Goal: Complete application form: Complete application form

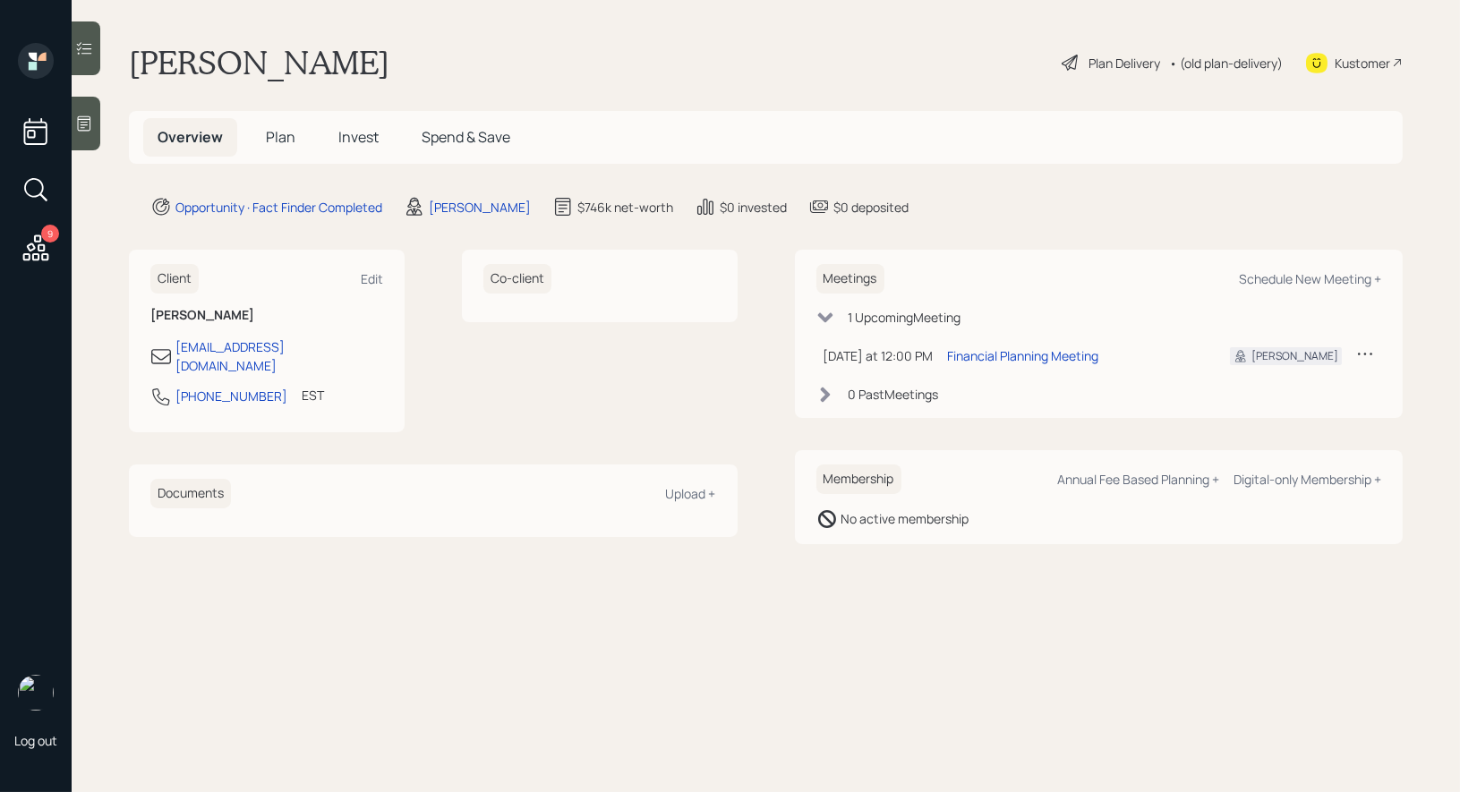
click at [286, 143] on span "Plan" at bounding box center [281, 137] width 30 height 20
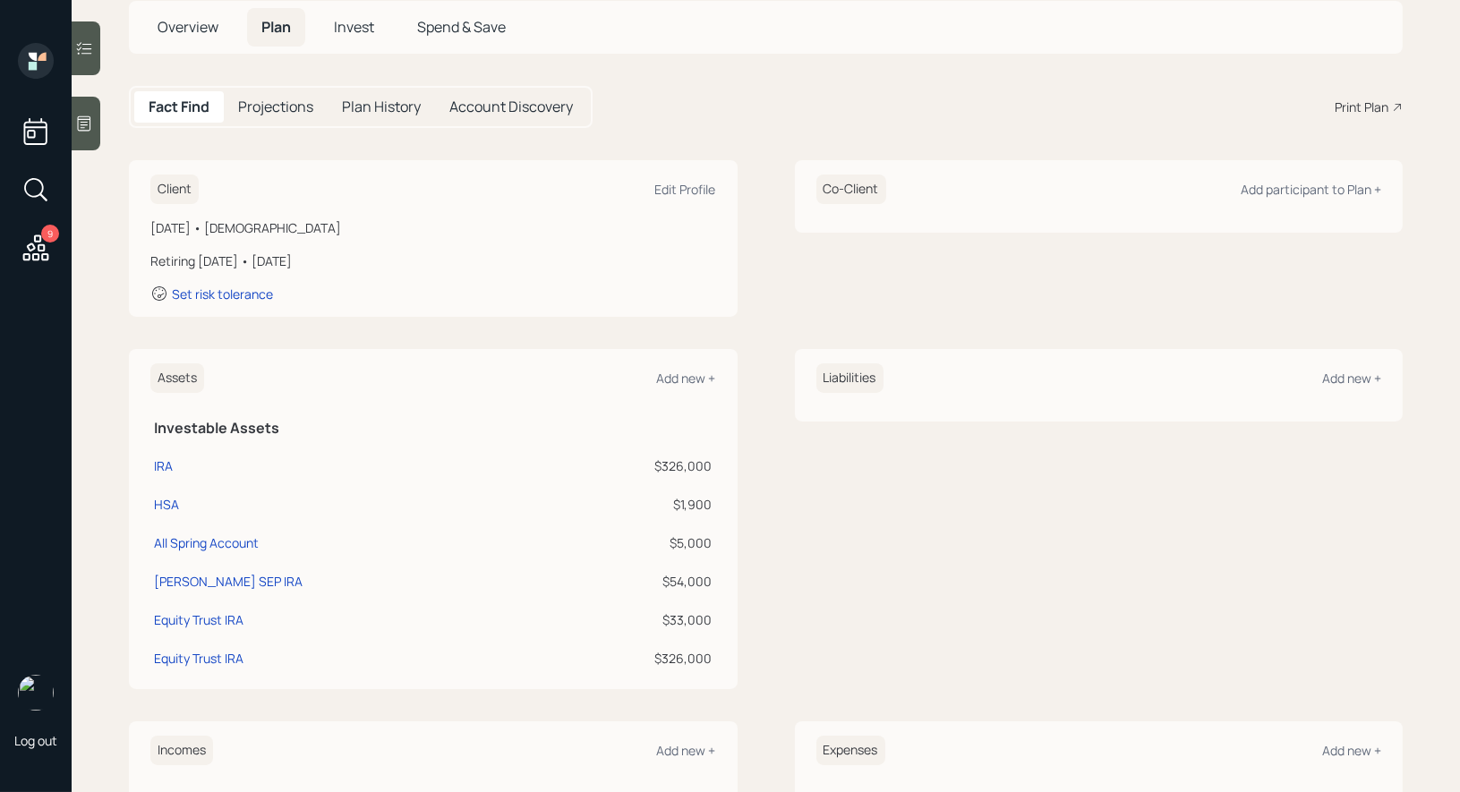
scroll to position [125, 0]
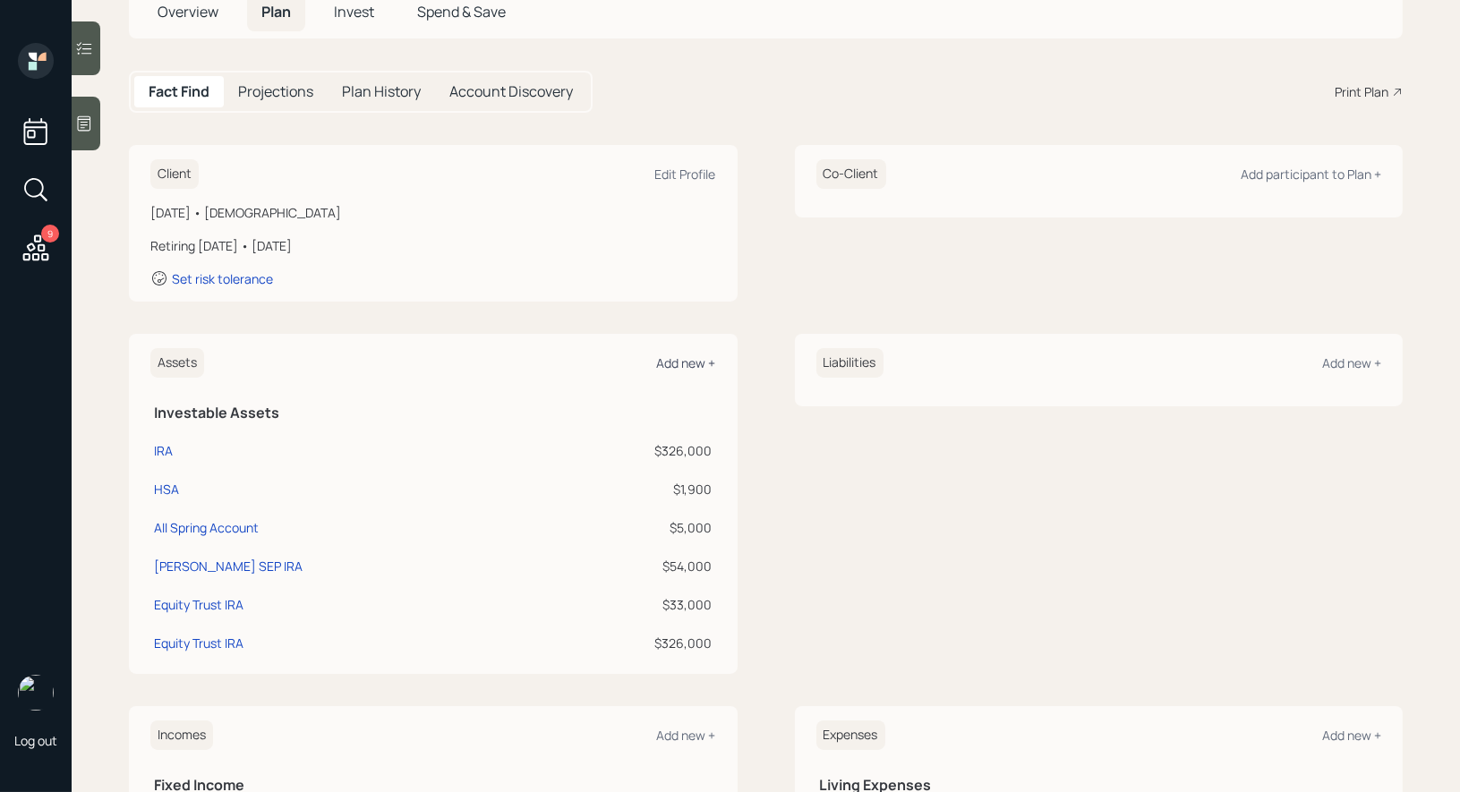
click at [705, 355] on div "Add new +" at bounding box center [686, 363] width 59 height 17
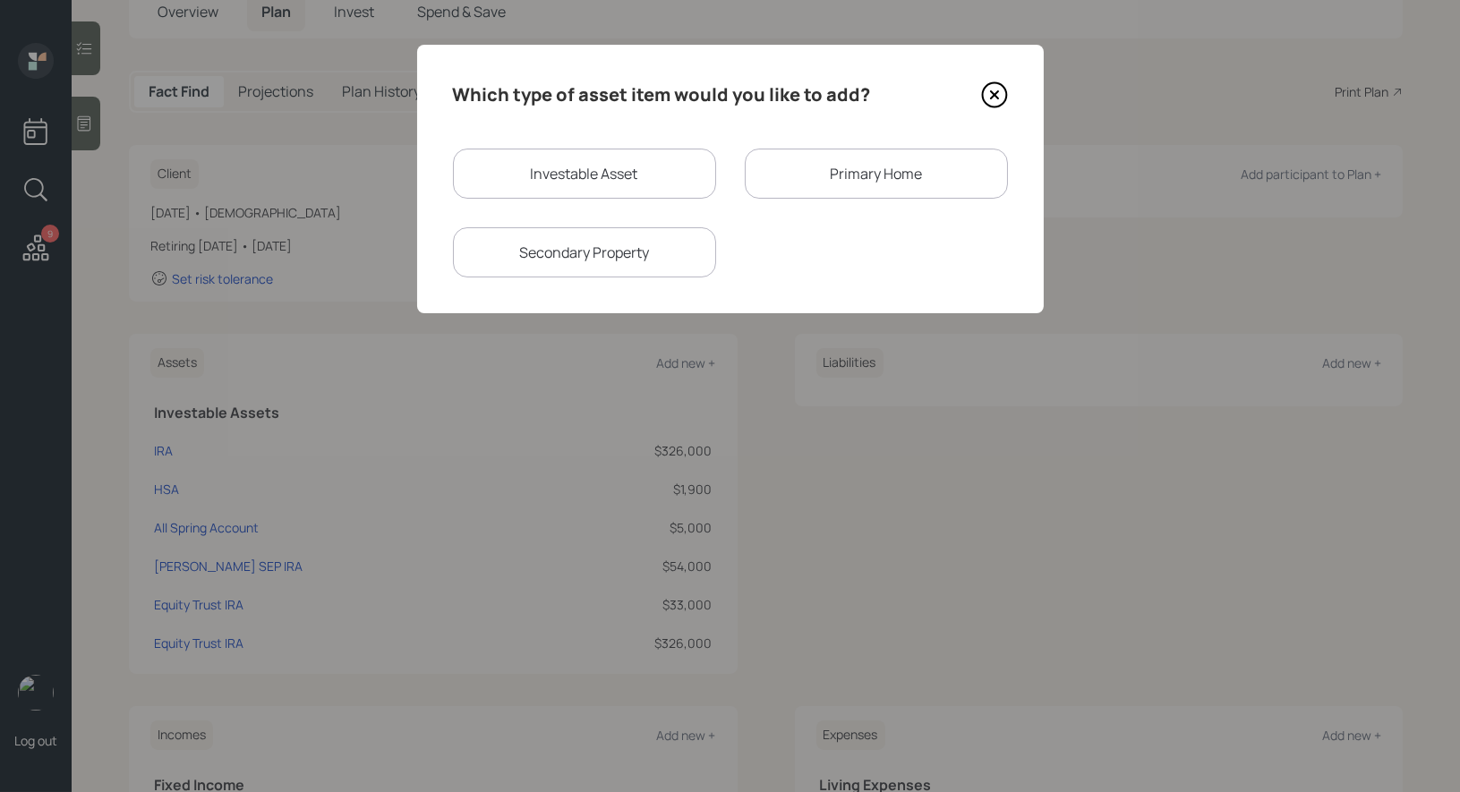
click at [588, 175] on div "Investable Asset" at bounding box center [584, 174] width 263 height 50
select select "taxable"
select select "balanced"
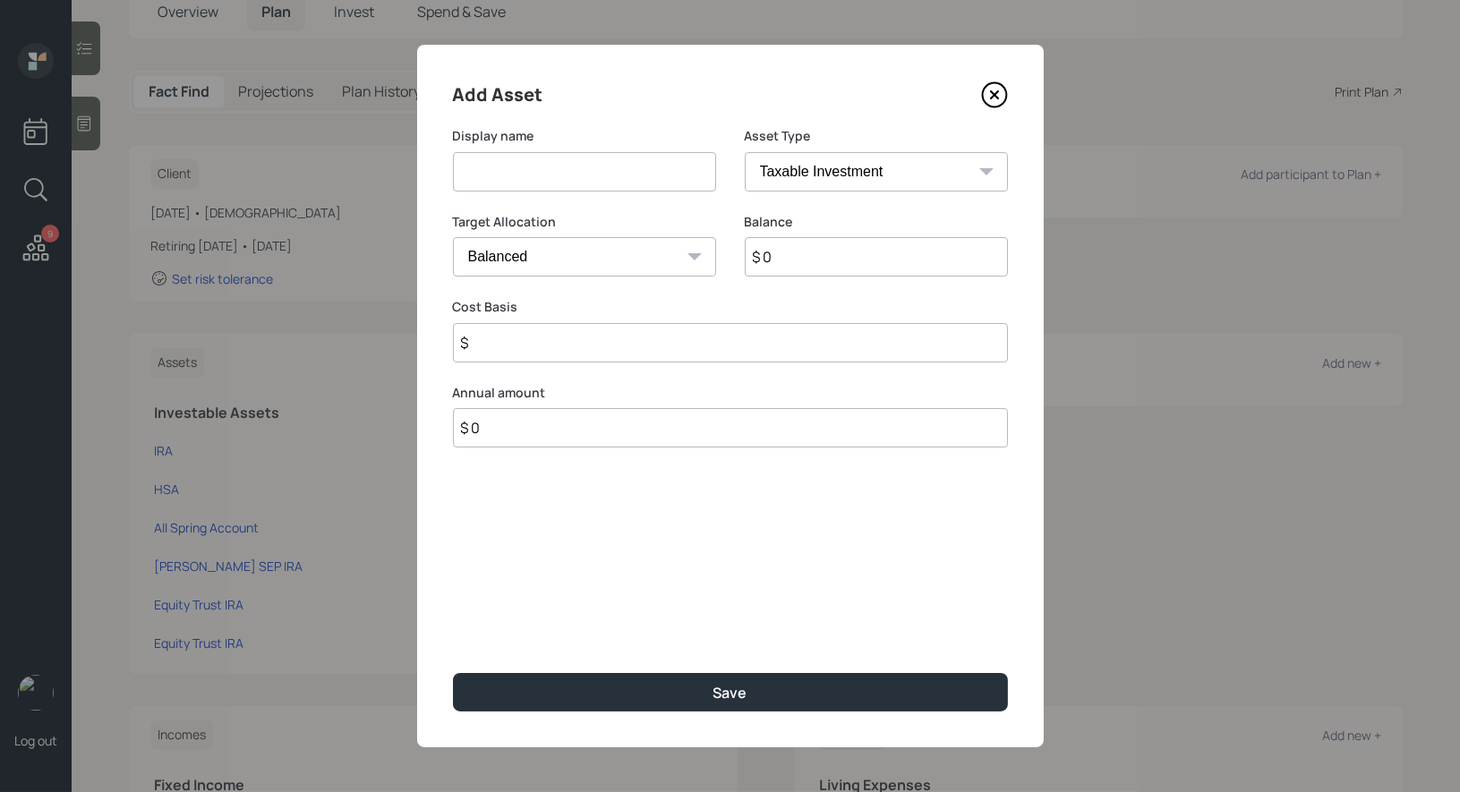
click at [563, 182] on input at bounding box center [584, 171] width 263 height 39
type input "Fidelity 403b"
click at [859, 169] on select "SEP IRA IRA Roth IRA 401(k) Roth 401(k) 403(b) Roth 403(b) 457(b) Roth 457(b) H…" at bounding box center [876, 171] width 263 height 39
select select "public_school_sponsored"
click at [799, 262] on input "$ 0" at bounding box center [876, 256] width 263 height 39
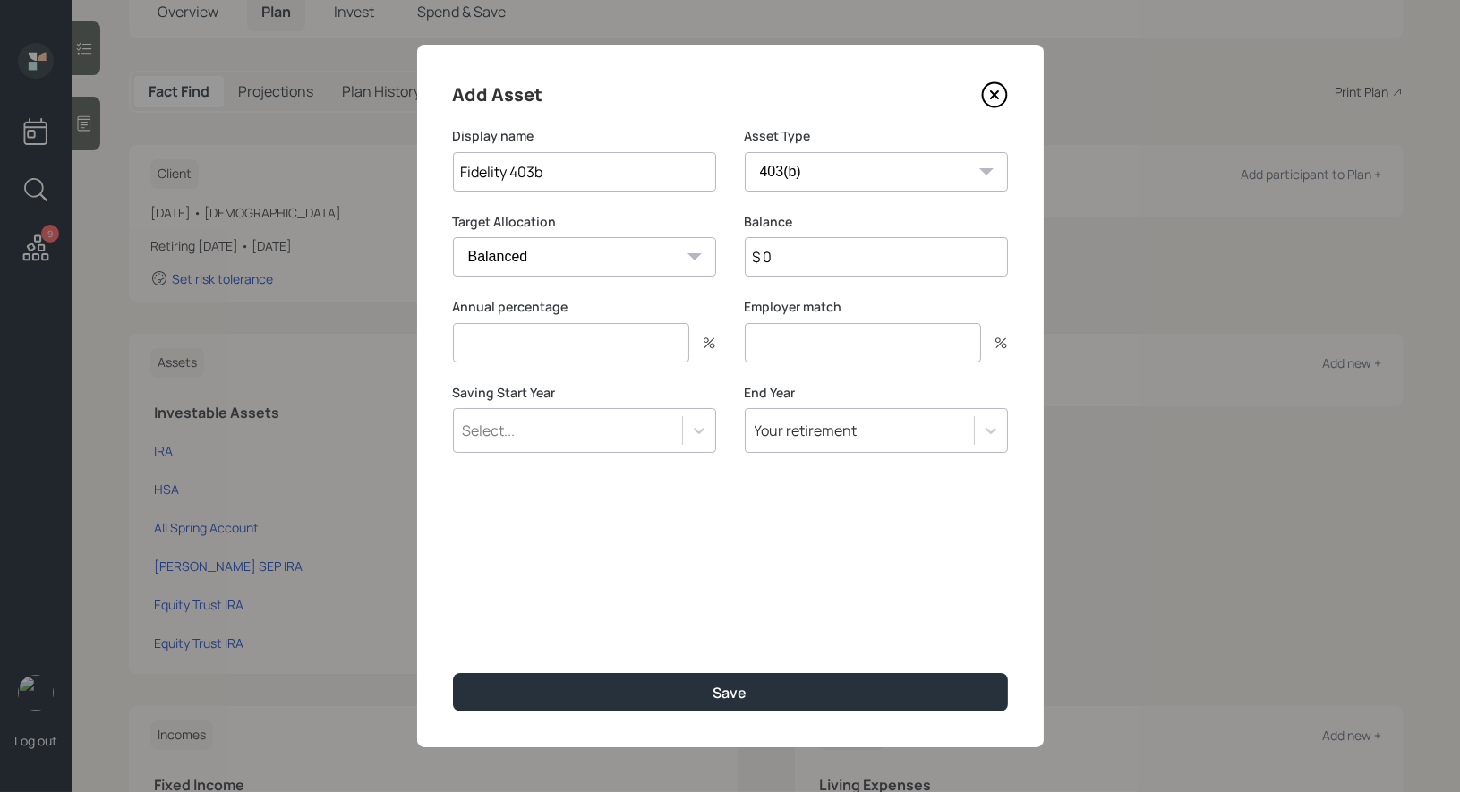
click at [799, 262] on input "$ 0" at bounding box center [876, 256] width 263 height 39
type input "$ 109,000"
click at [591, 339] on input "number" at bounding box center [571, 342] width 236 height 39
type input "0"
click at [797, 334] on input "number" at bounding box center [863, 342] width 236 height 39
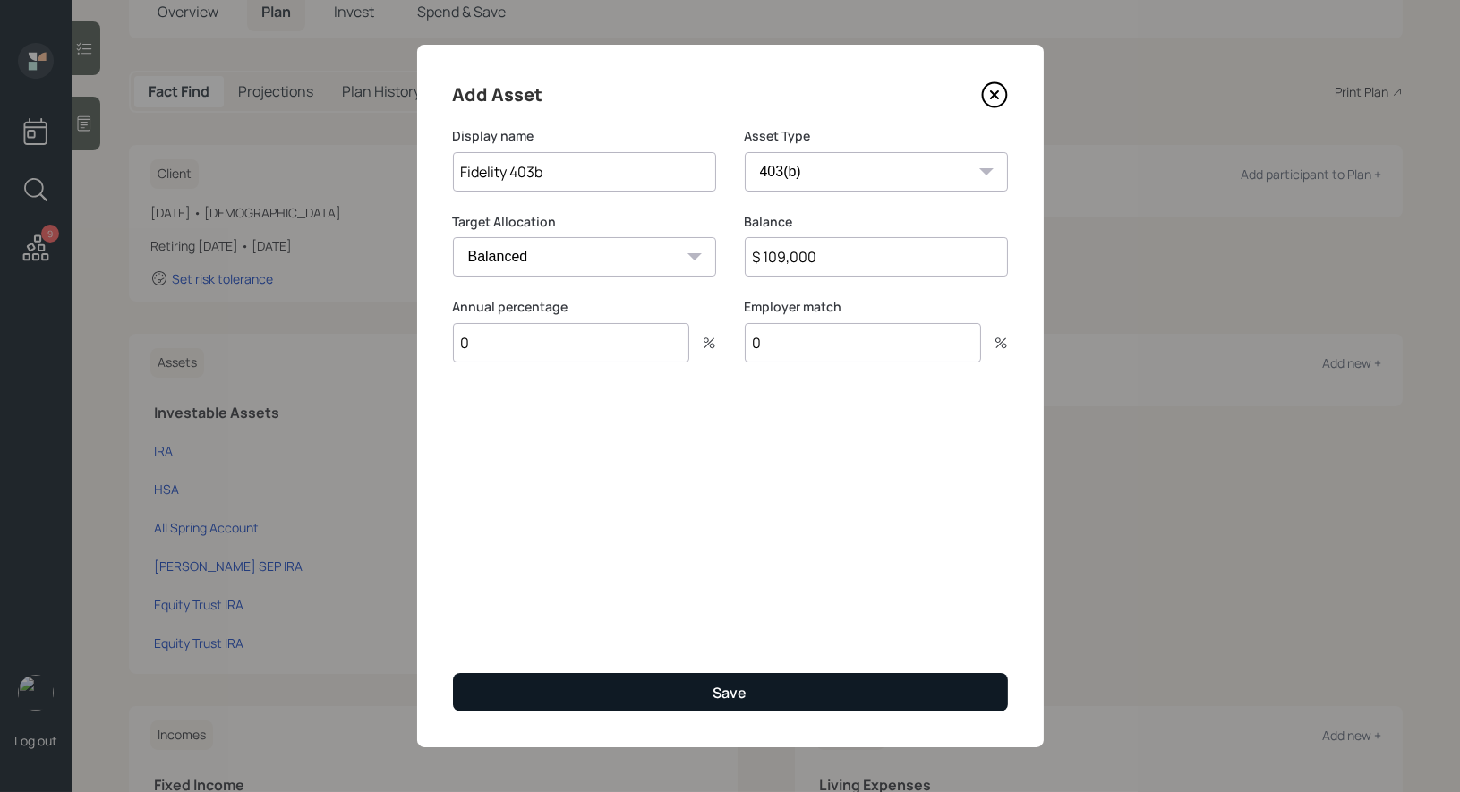
type input "0"
click at [563, 694] on button "Save" at bounding box center [730, 692] width 555 height 38
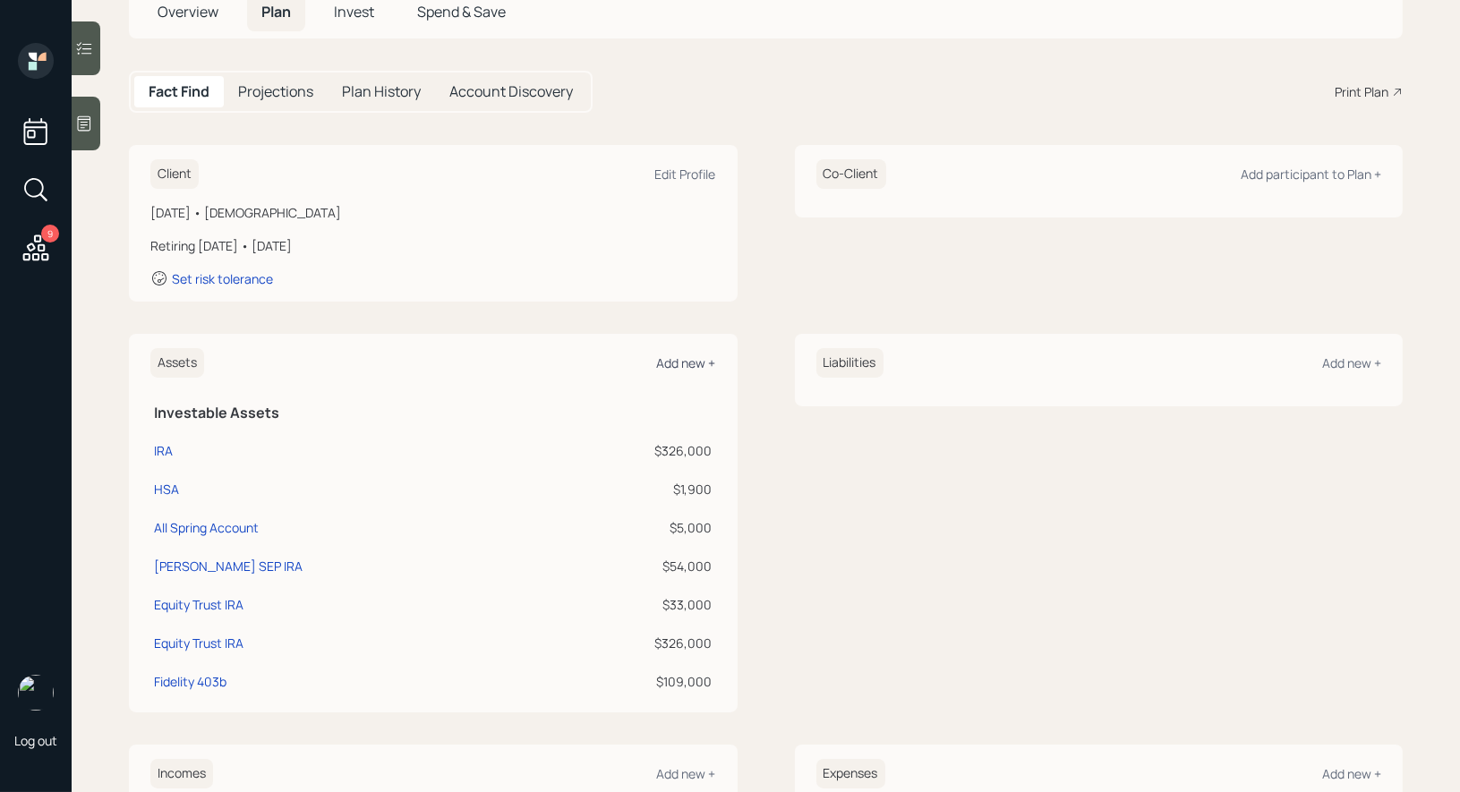
click at [674, 355] on div "Add new +" at bounding box center [686, 363] width 59 height 17
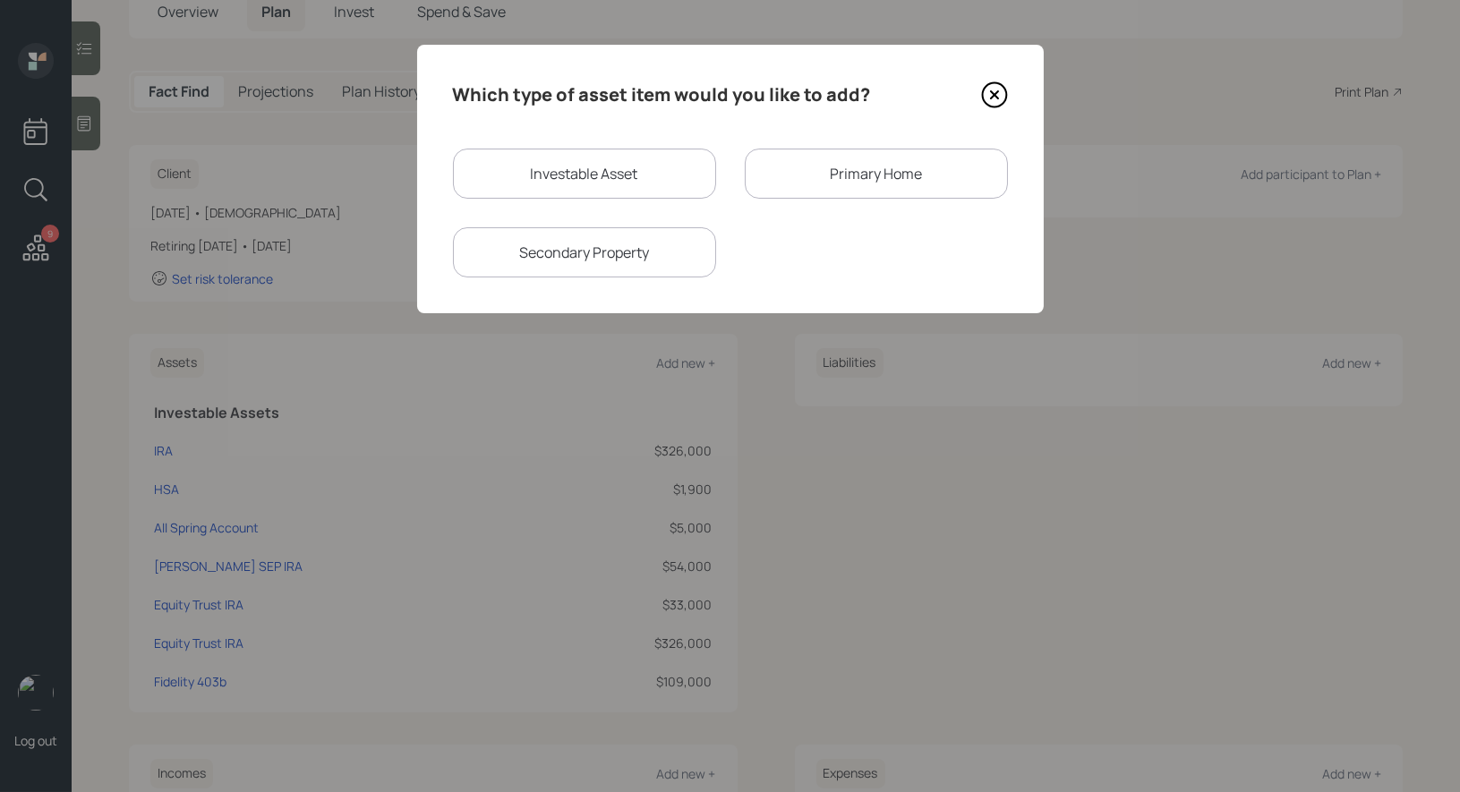
click at [574, 188] on div "Investable Asset" at bounding box center [584, 174] width 263 height 50
select select "taxable"
select select "balanced"
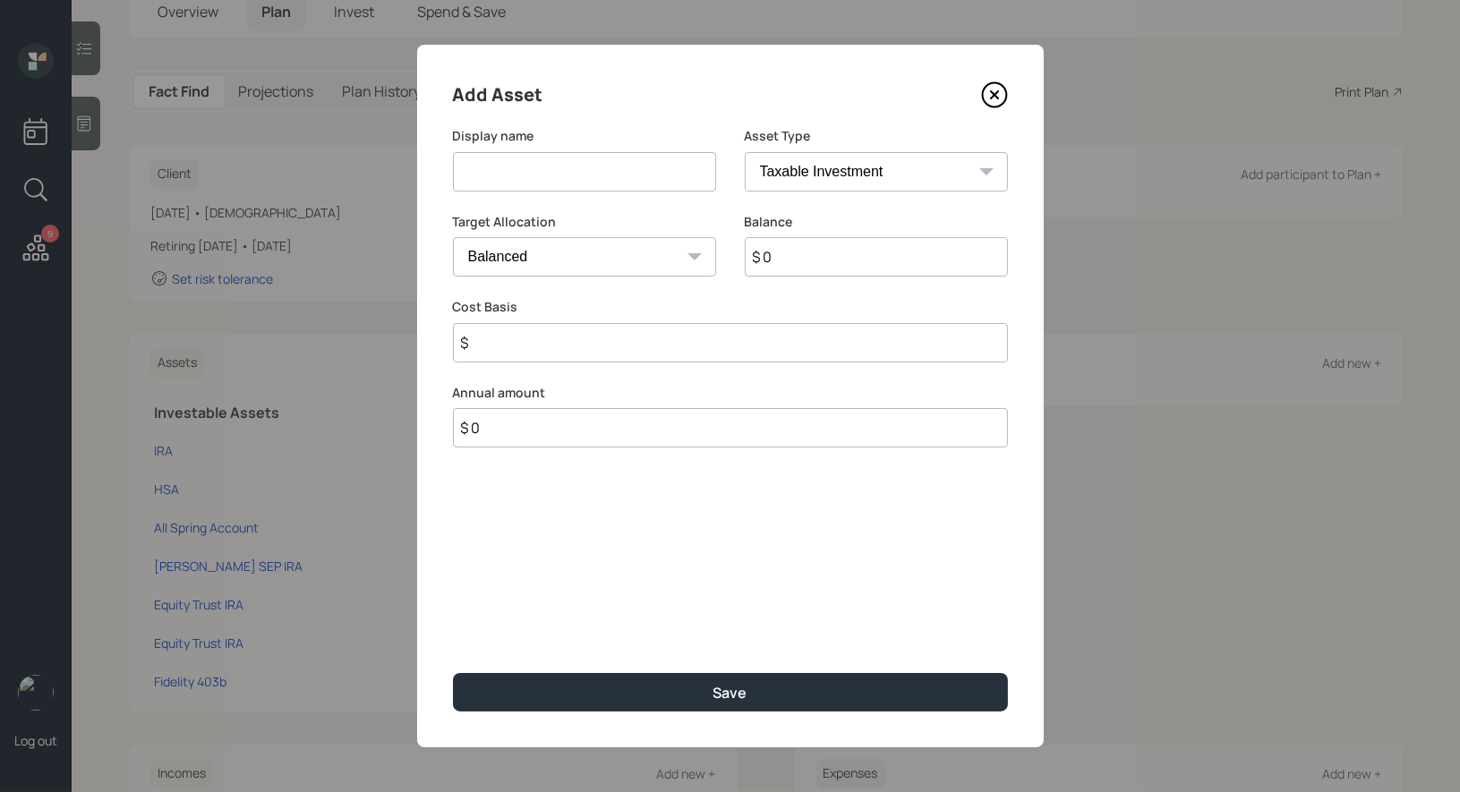
click at [559, 177] on input at bounding box center [584, 171] width 263 height 39
type input "Fidelity 401k"
click at [902, 169] on select "SEP IRA IRA Roth IRA 401(k) Roth 401(k) 403(b) Roth 403(b) 457(b) Roth 457(b) H…" at bounding box center [876, 171] width 263 height 39
select select "company_sponsored"
click at [788, 263] on input "$ 0" at bounding box center [876, 256] width 263 height 39
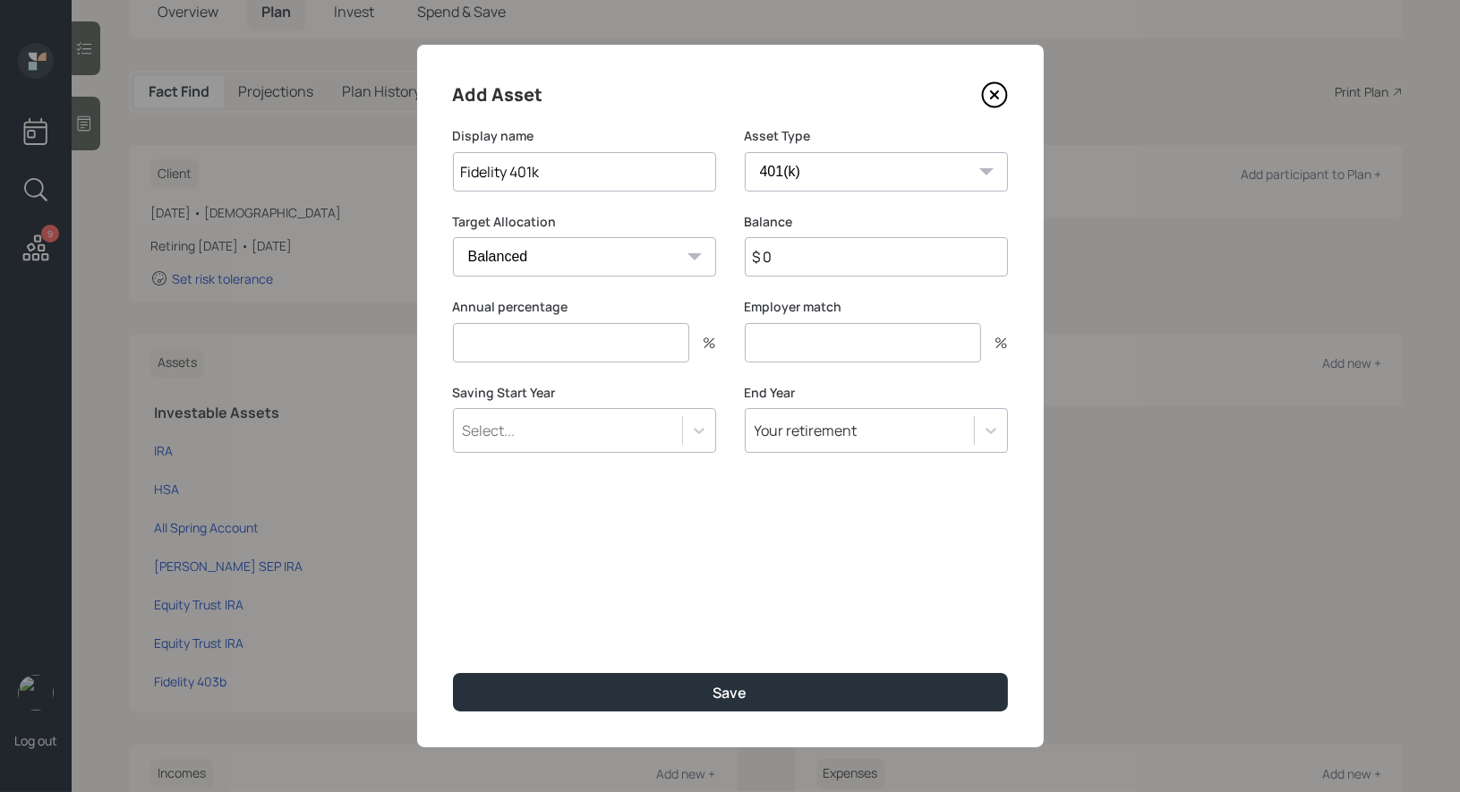
click at [788, 263] on input "$ 0" at bounding box center [876, 256] width 263 height 39
type input "$ 50,000"
click at [524, 344] on input "number" at bounding box center [571, 342] width 236 height 39
type input "0"
click at [778, 346] on input "number" at bounding box center [863, 342] width 236 height 39
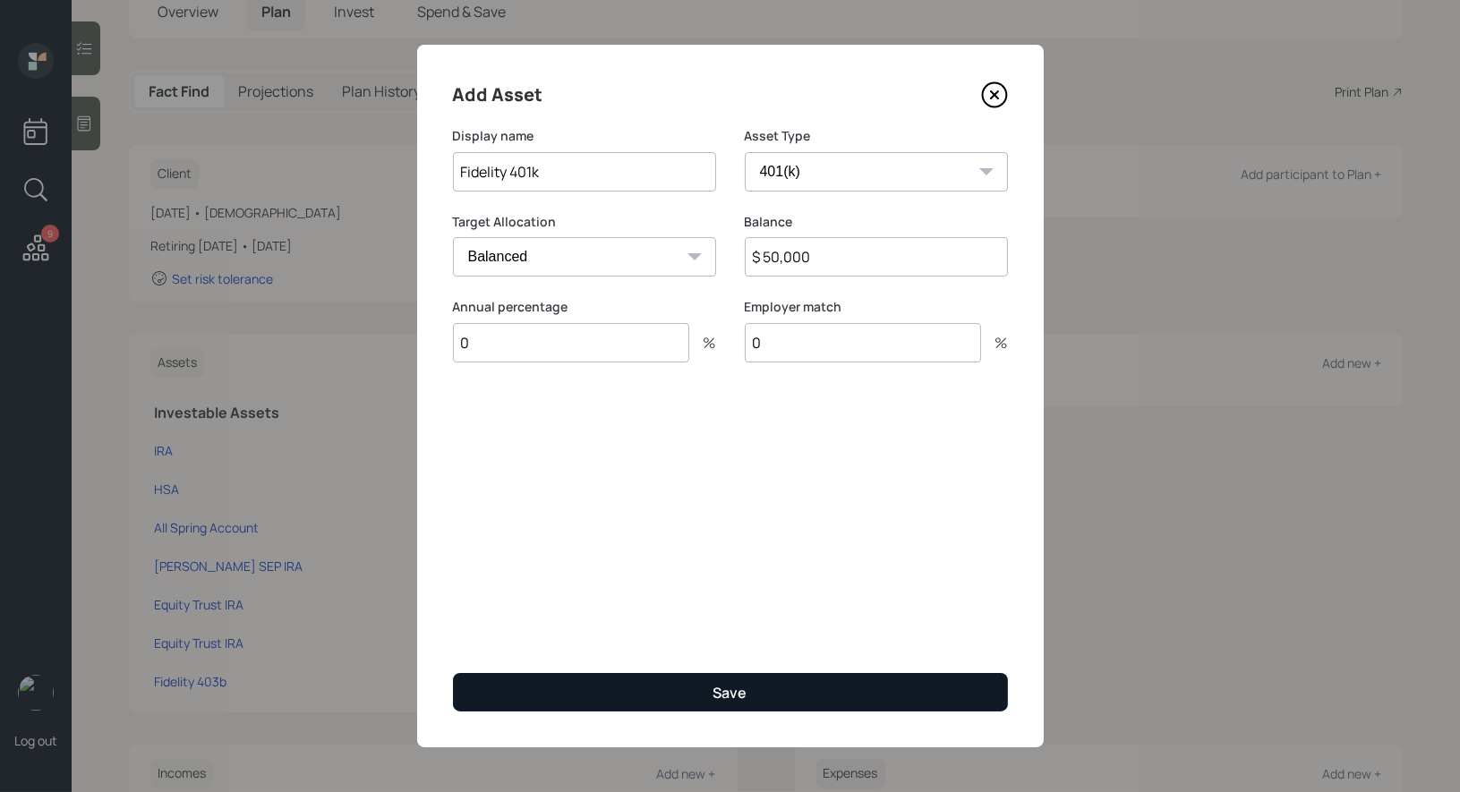
type input "0"
click at [605, 694] on button "Save" at bounding box center [730, 692] width 555 height 38
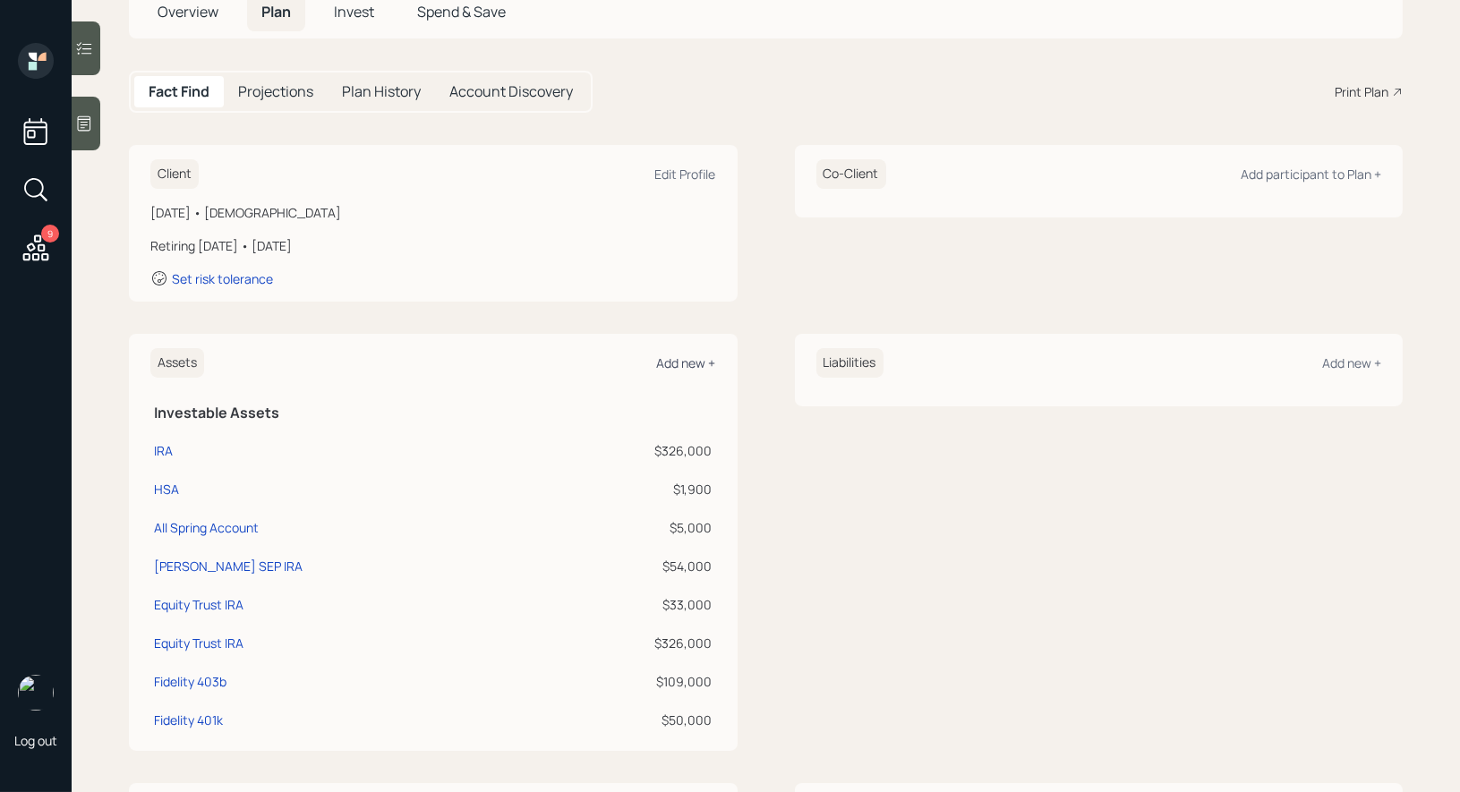
click at [682, 357] on div "Add new +" at bounding box center [686, 363] width 59 height 17
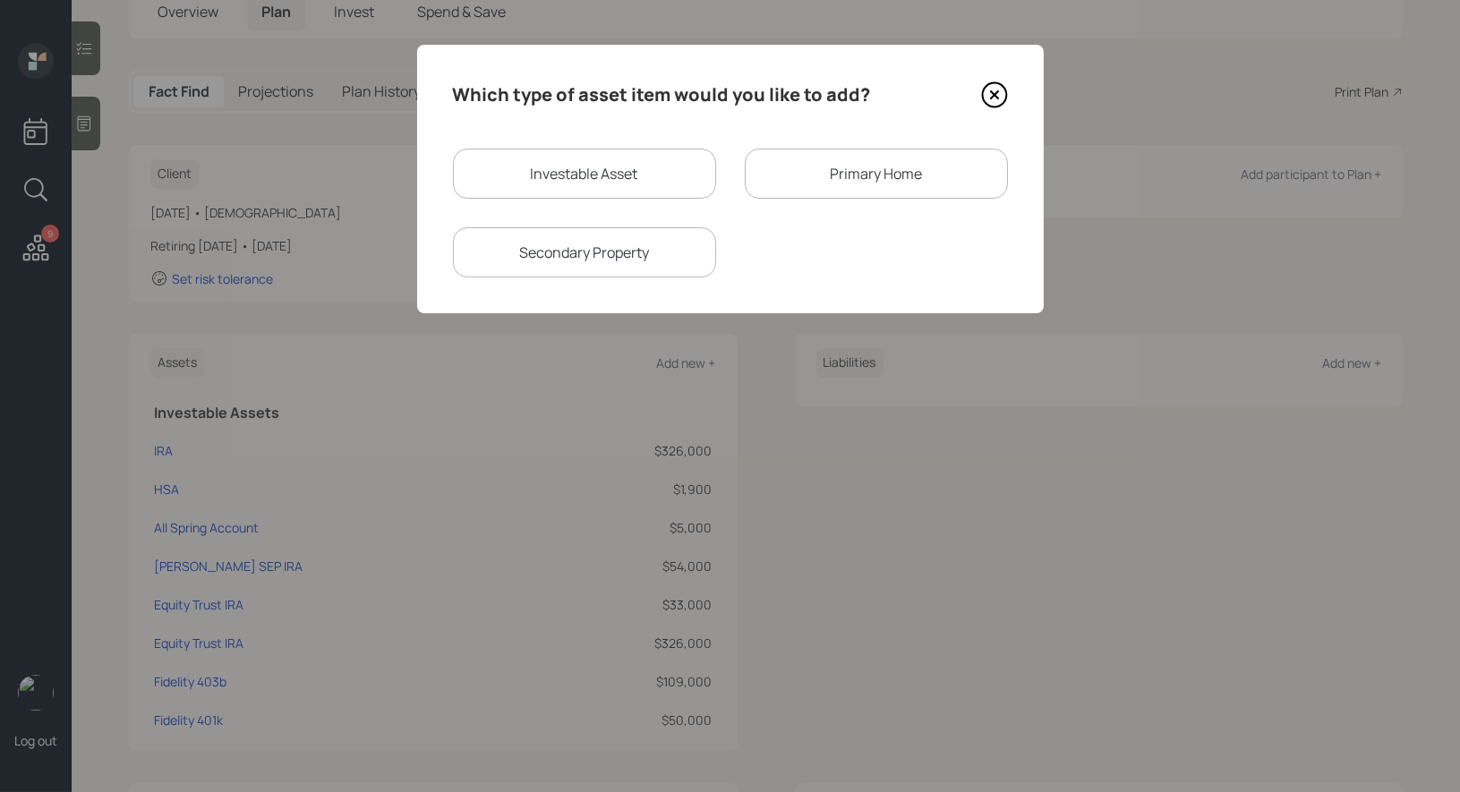
click at [614, 172] on div "Investable Asset" at bounding box center [584, 174] width 263 height 50
select select "taxable"
select select "balanced"
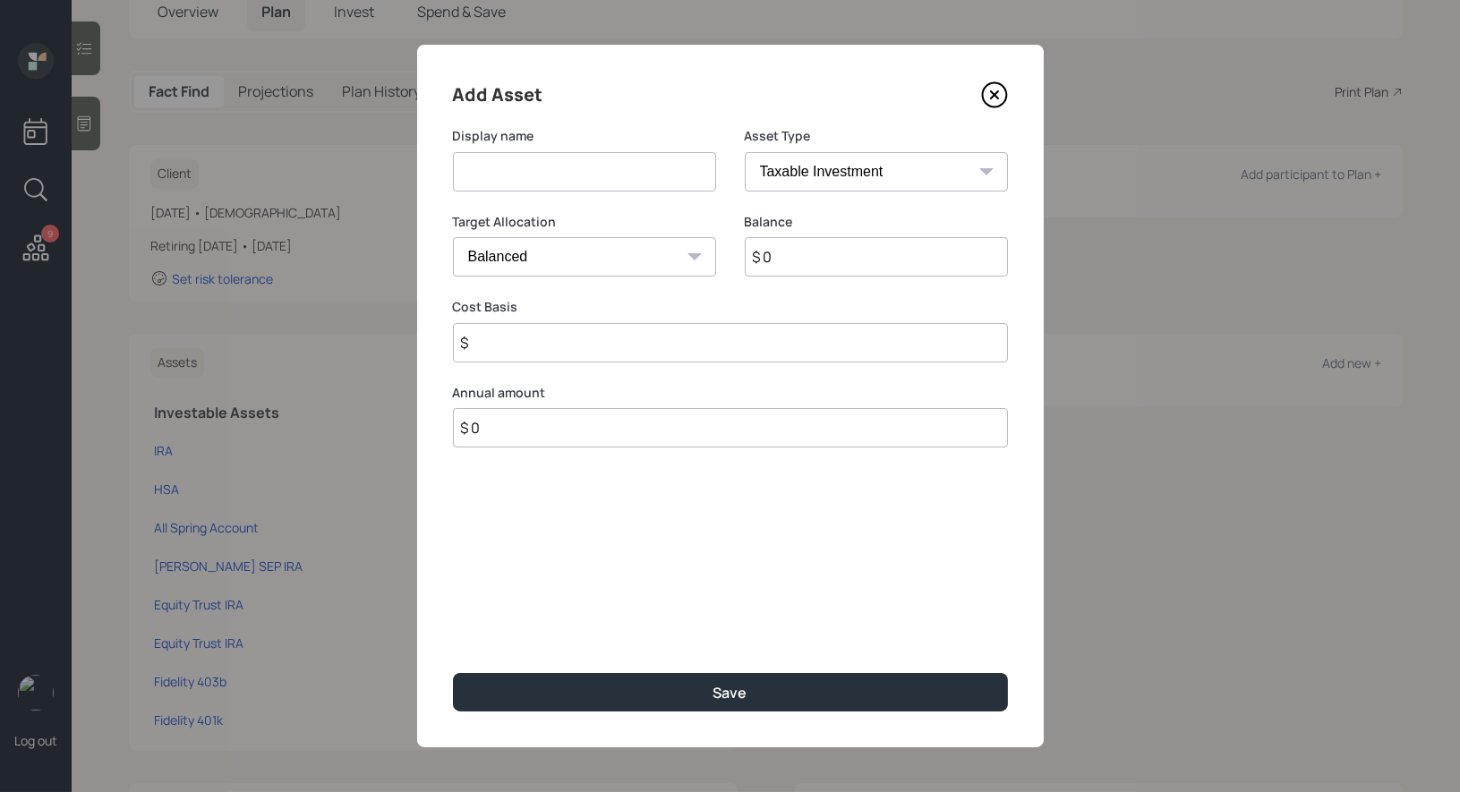
click at [568, 172] on input at bounding box center [584, 171] width 263 height 39
type input "Optum HSA"
click at [870, 163] on select "SEP IRA IRA Roth IRA 401(k) Roth 401(k) 403(b) Roth 403(b) 457(b) Roth 457(b) H…" at bounding box center [876, 171] width 263 height 39
select select "hsa"
type input "$"
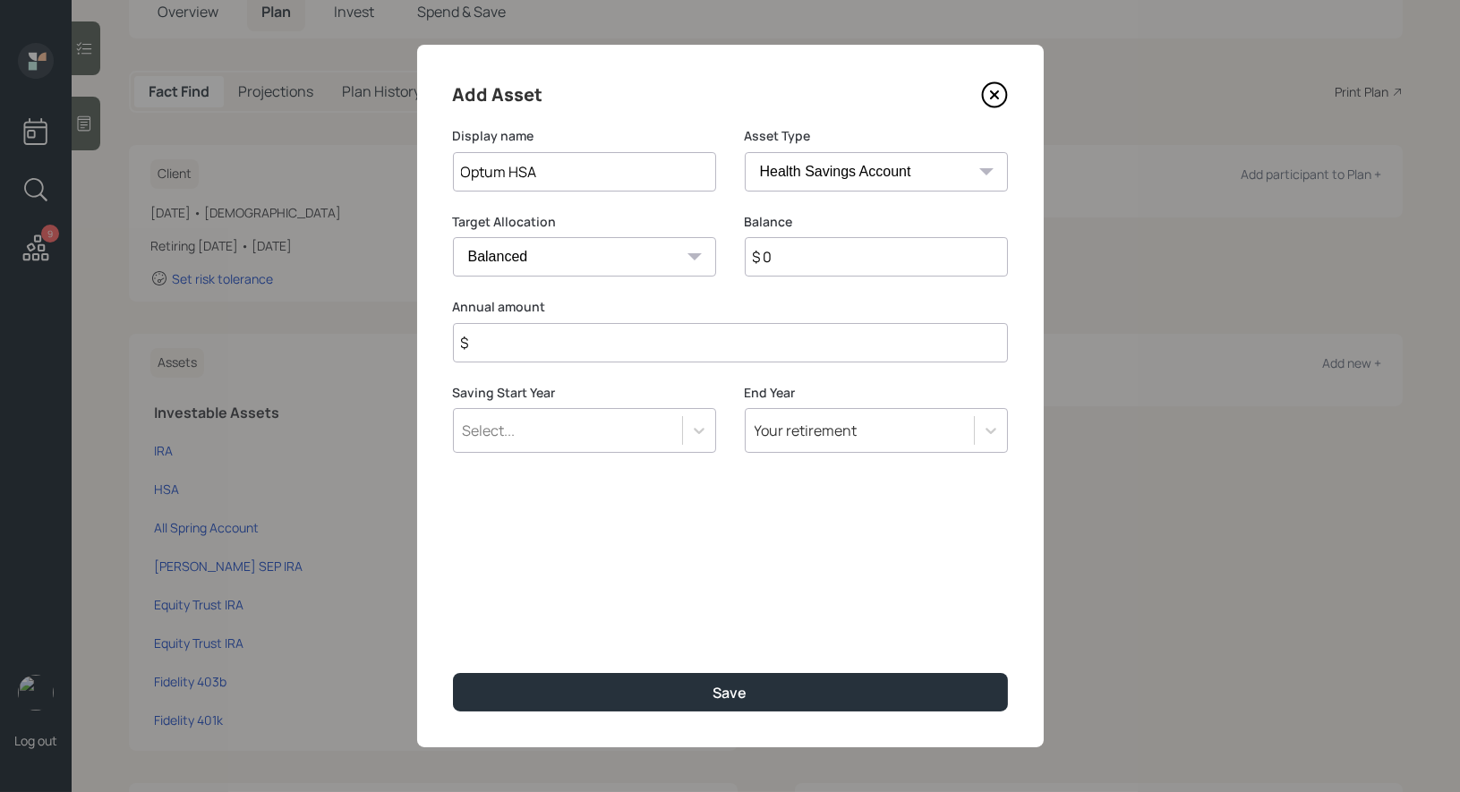
click at [784, 270] on input "$ 0" at bounding box center [876, 256] width 263 height 39
type input "$ 37,000"
click at [627, 351] on input "$" at bounding box center [730, 342] width 555 height 39
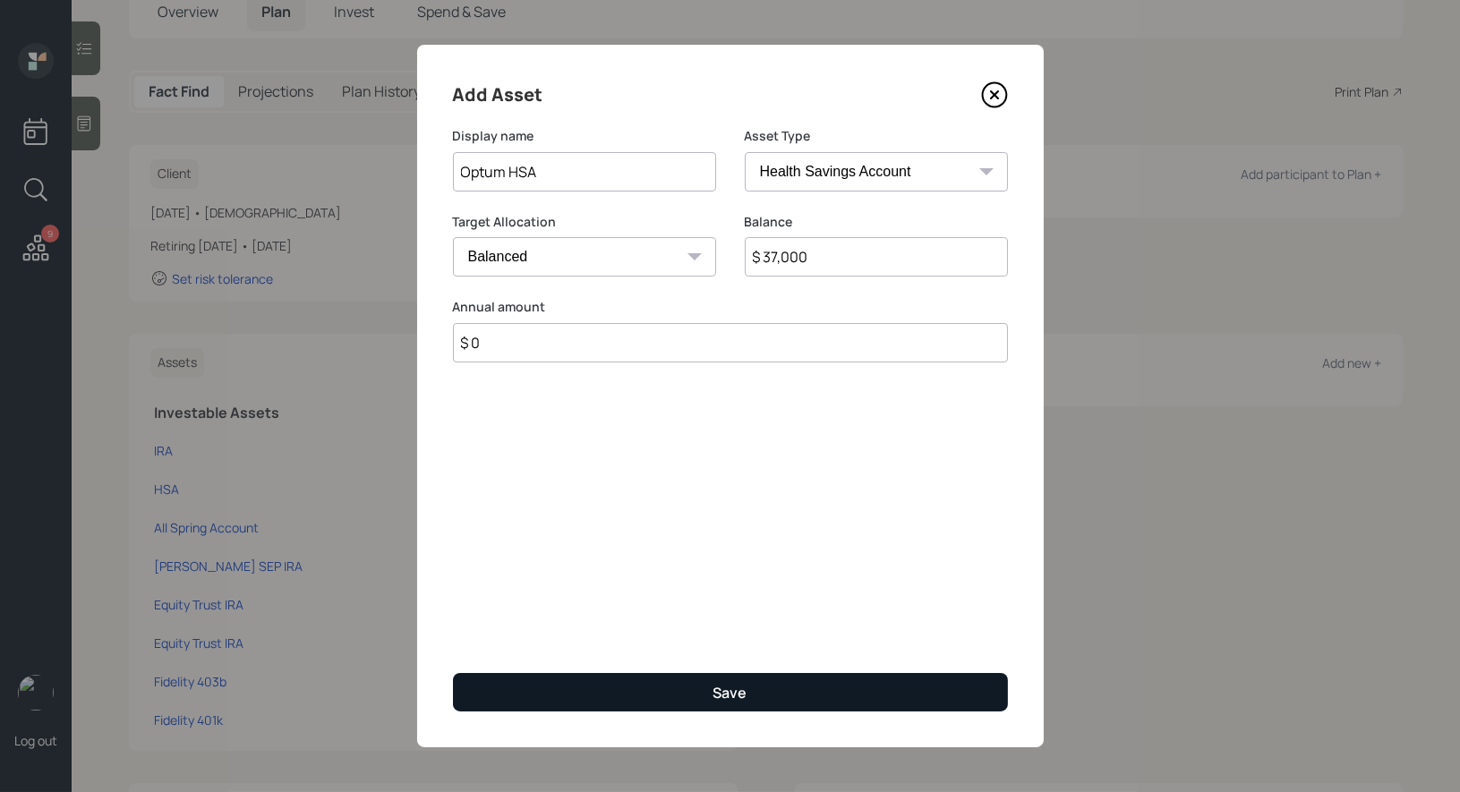
type input "$ 0"
click at [561, 700] on button "Save" at bounding box center [730, 692] width 555 height 38
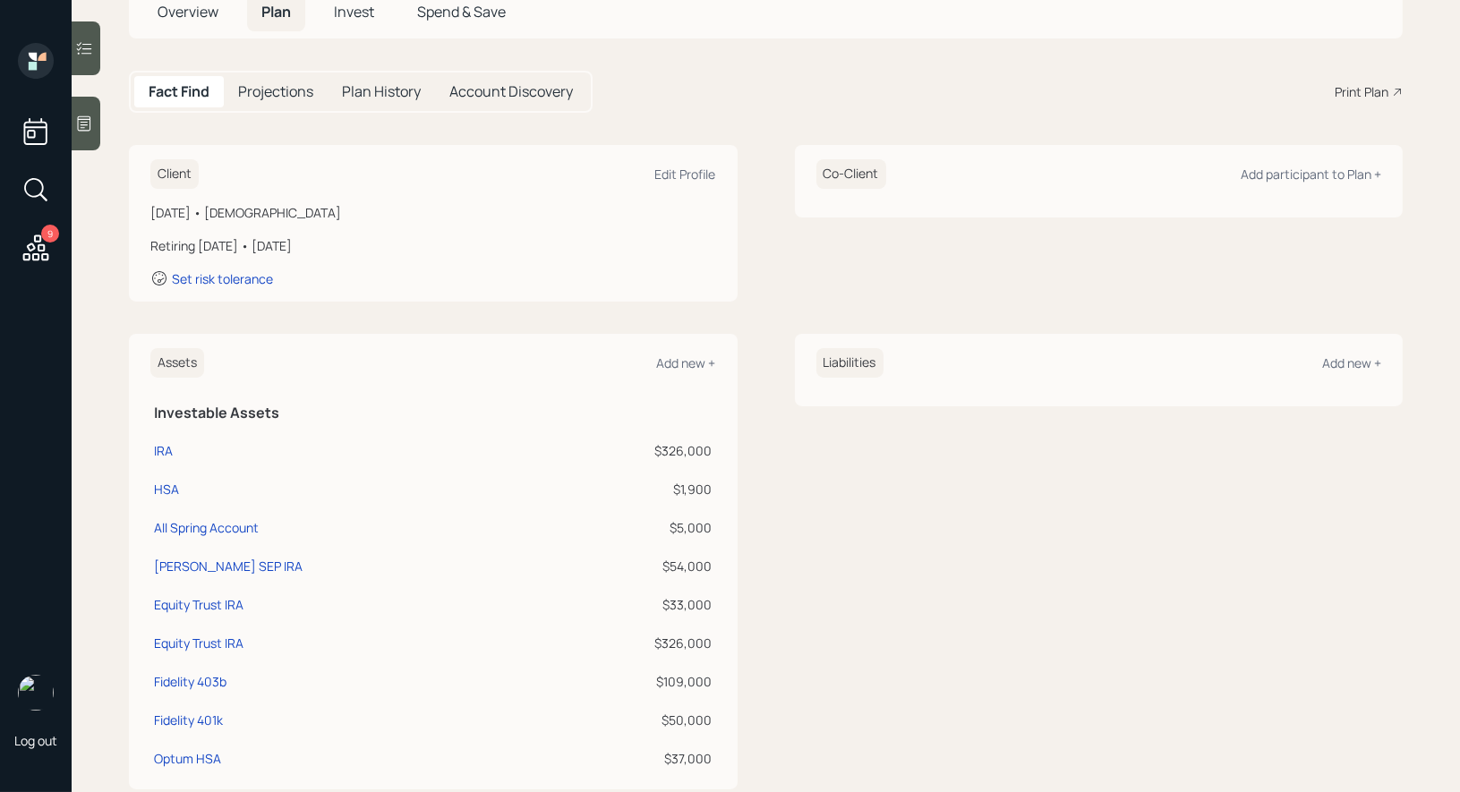
click at [681, 375] on div "Assets Add new +" at bounding box center [433, 363] width 566 height 30
click at [675, 358] on div "Add new +" at bounding box center [686, 363] width 59 height 17
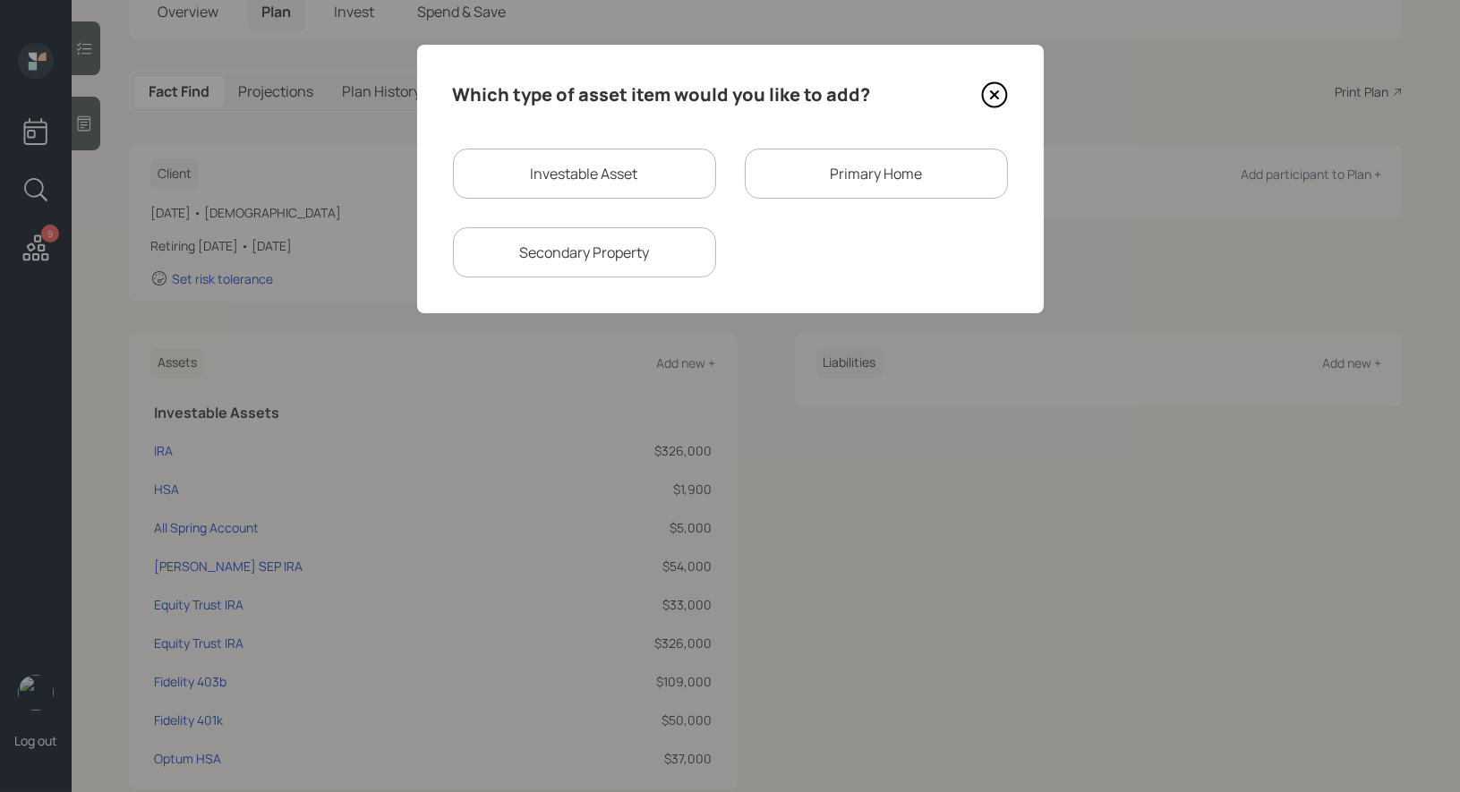
click at [515, 175] on div "Investable Asset" at bounding box center [584, 174] width 263 height 50
select select "taxable"
select select "balanced"
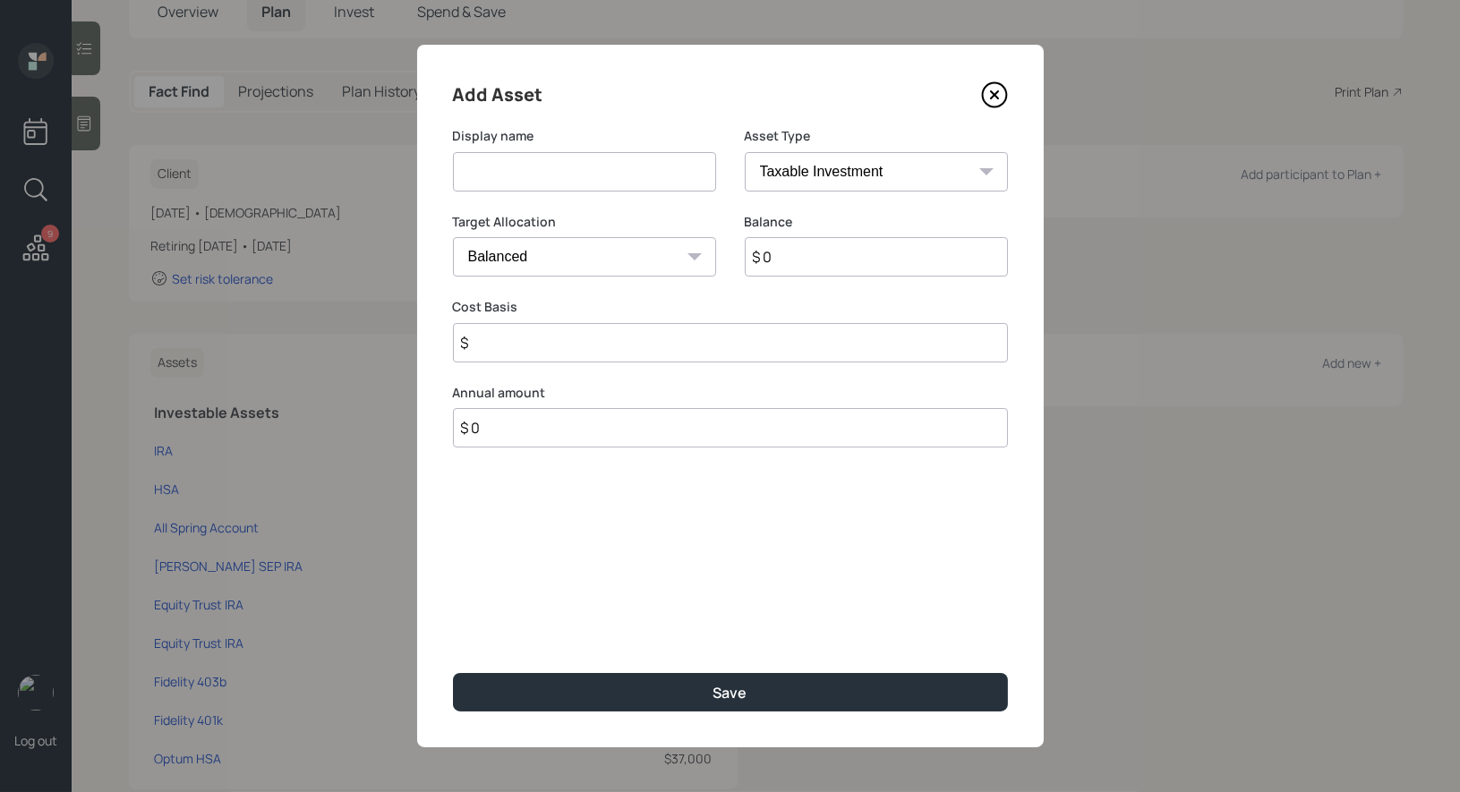
click at [509, 176] on input at bounding box center [584, 171] width 263 height 39
type input "Startups (We Fox, LucyRx, Pandion)"
click at [812, 271] on input "$ 0" at bounding box center [876, 256] width 263 height 39
type input "$ 91,000"
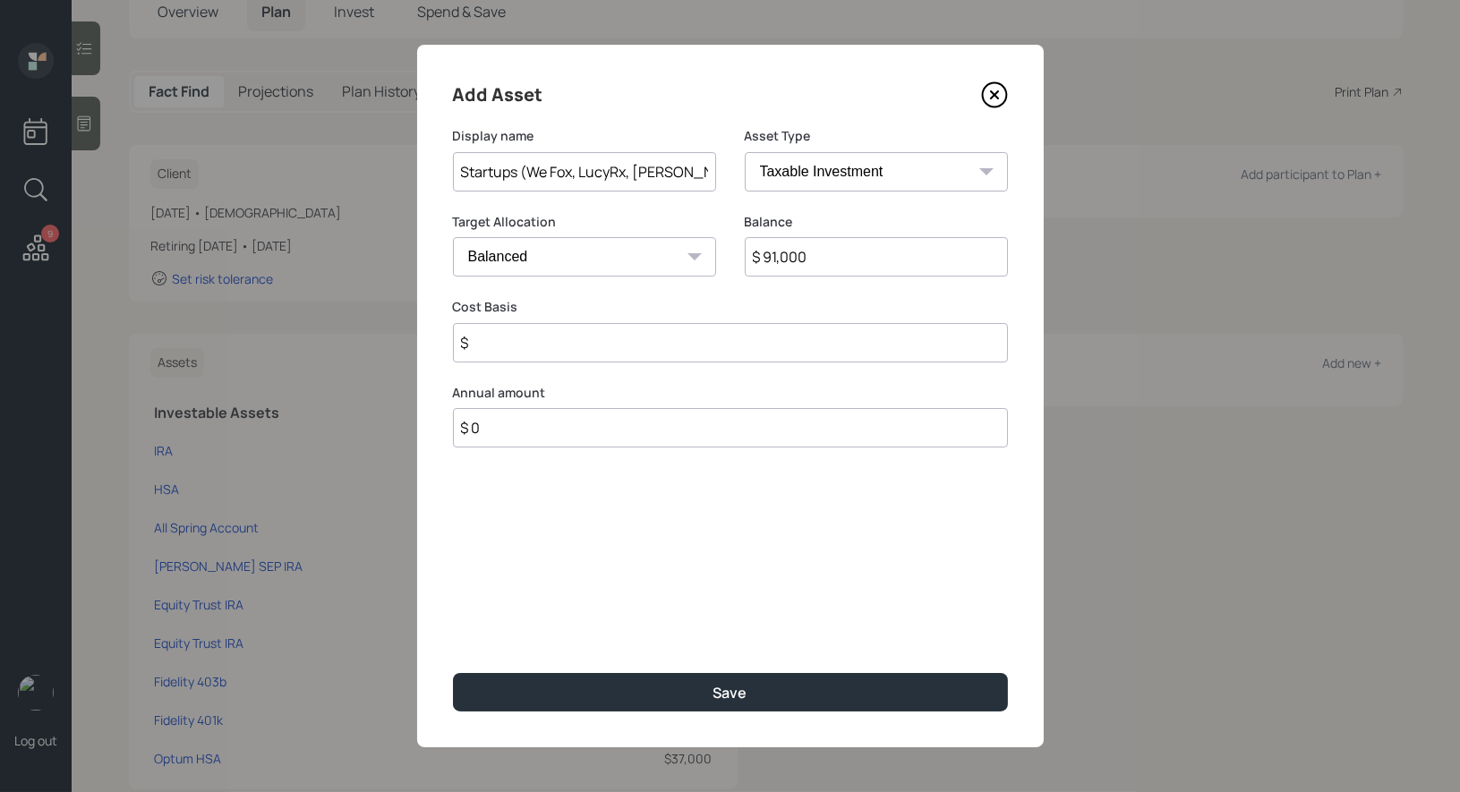
click at [887, 162] on select "SEP IRA IRA Roth IRA 401(k) Roth 401(k) 403(b) Roth 403(b) 457(b) Roth 457(b) H…" at bounding box center [876, 171] width 263 height 39
select select "emergency_fund"
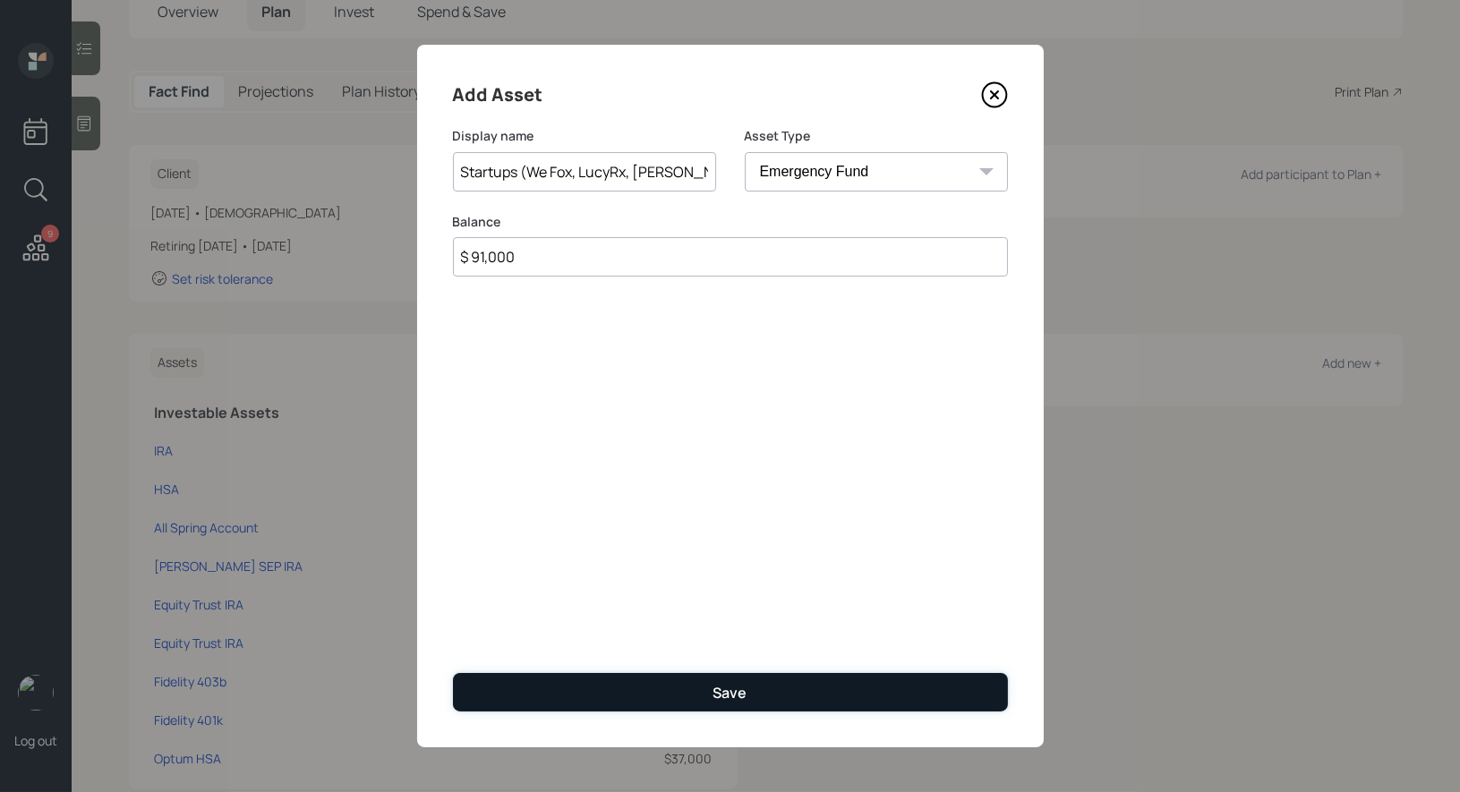
click at [582, 685] on button "Save" at bounding box center [730, 692] width 555 height 38
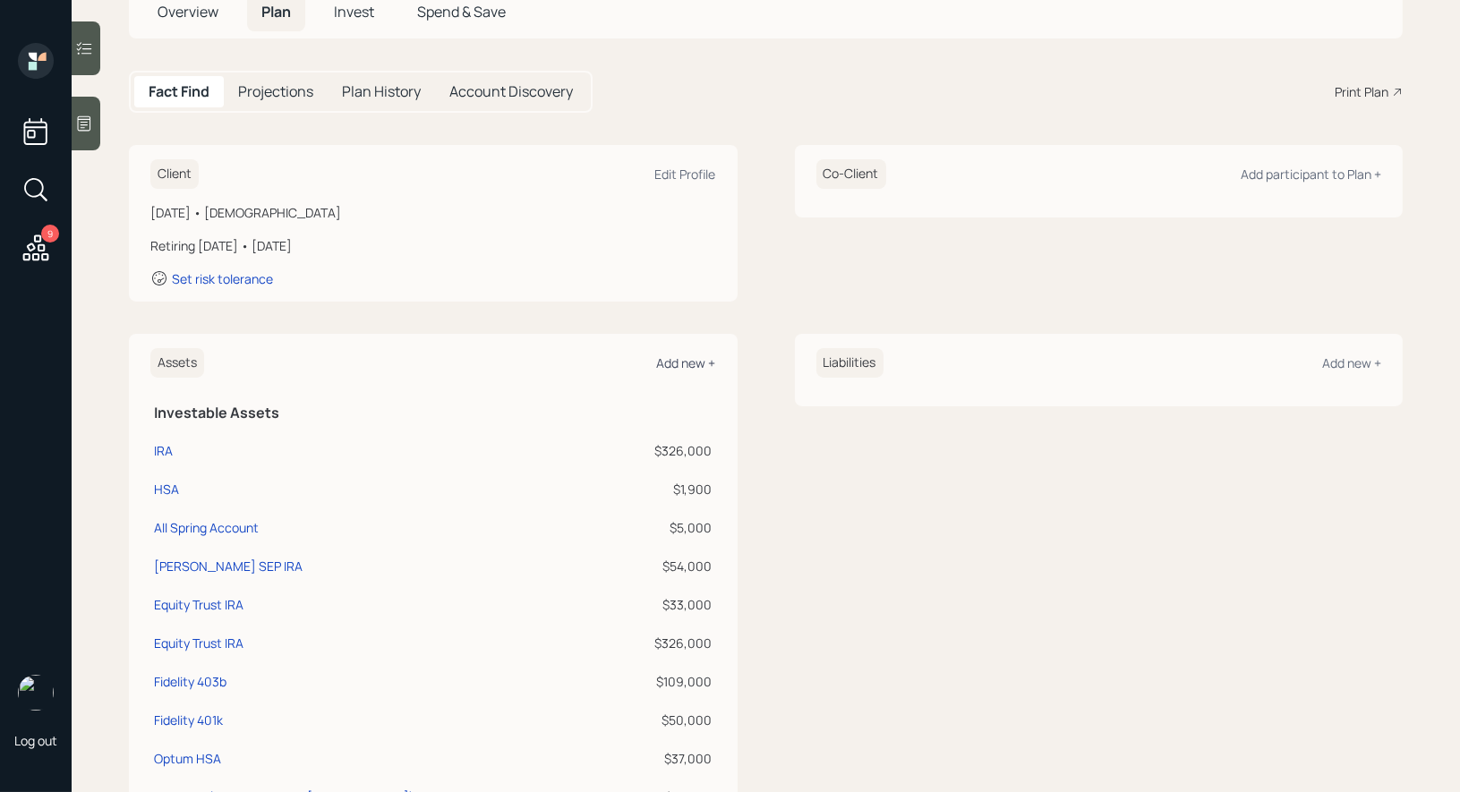
click at [679, 361] on div "Add new +" at bounding box center [686, 363] width 59 height 17
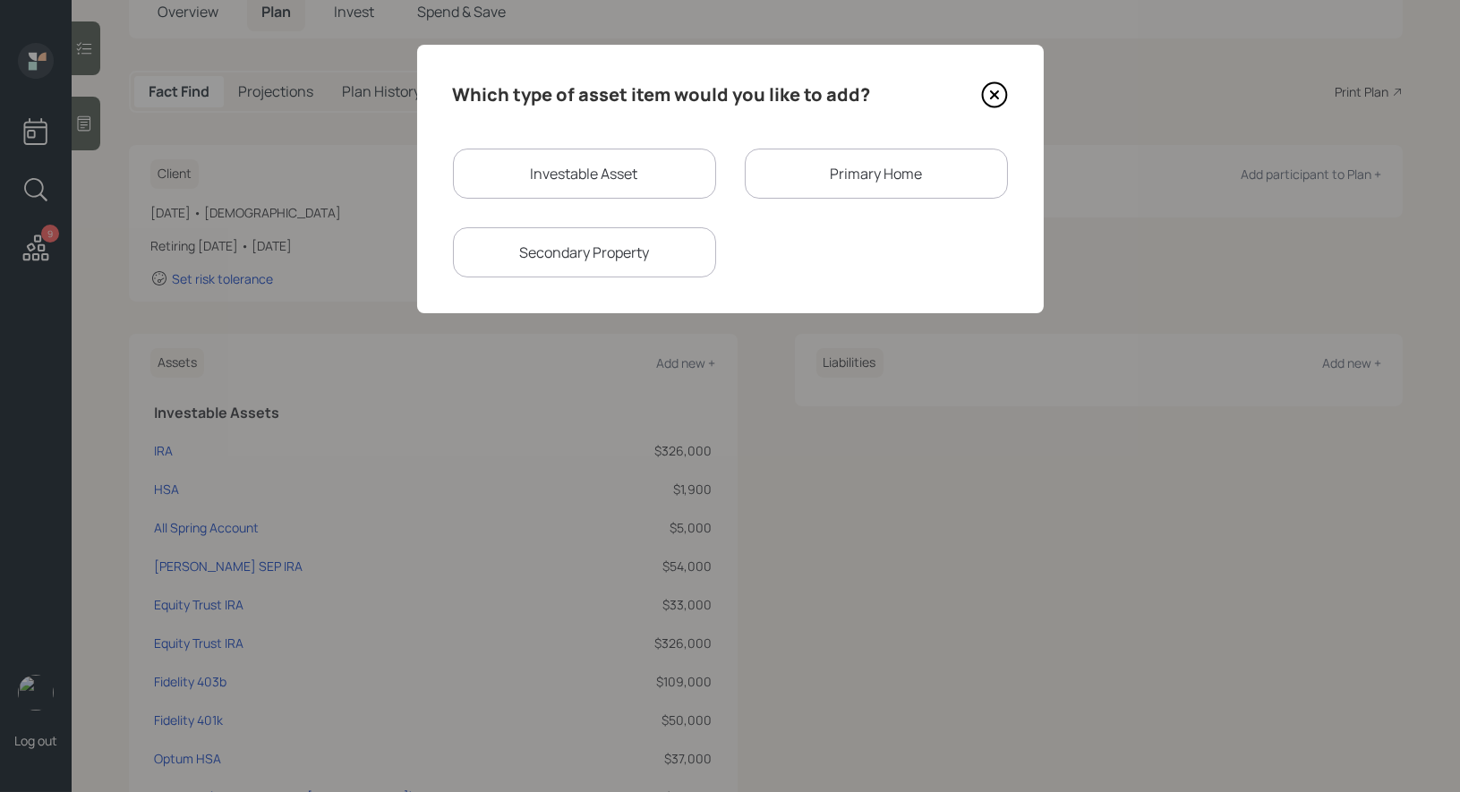
click at [551, 177] on div "Investable Asset" at bounding box center [584, 174] width 263 height 50
select select "taxable"
select select "balanced"
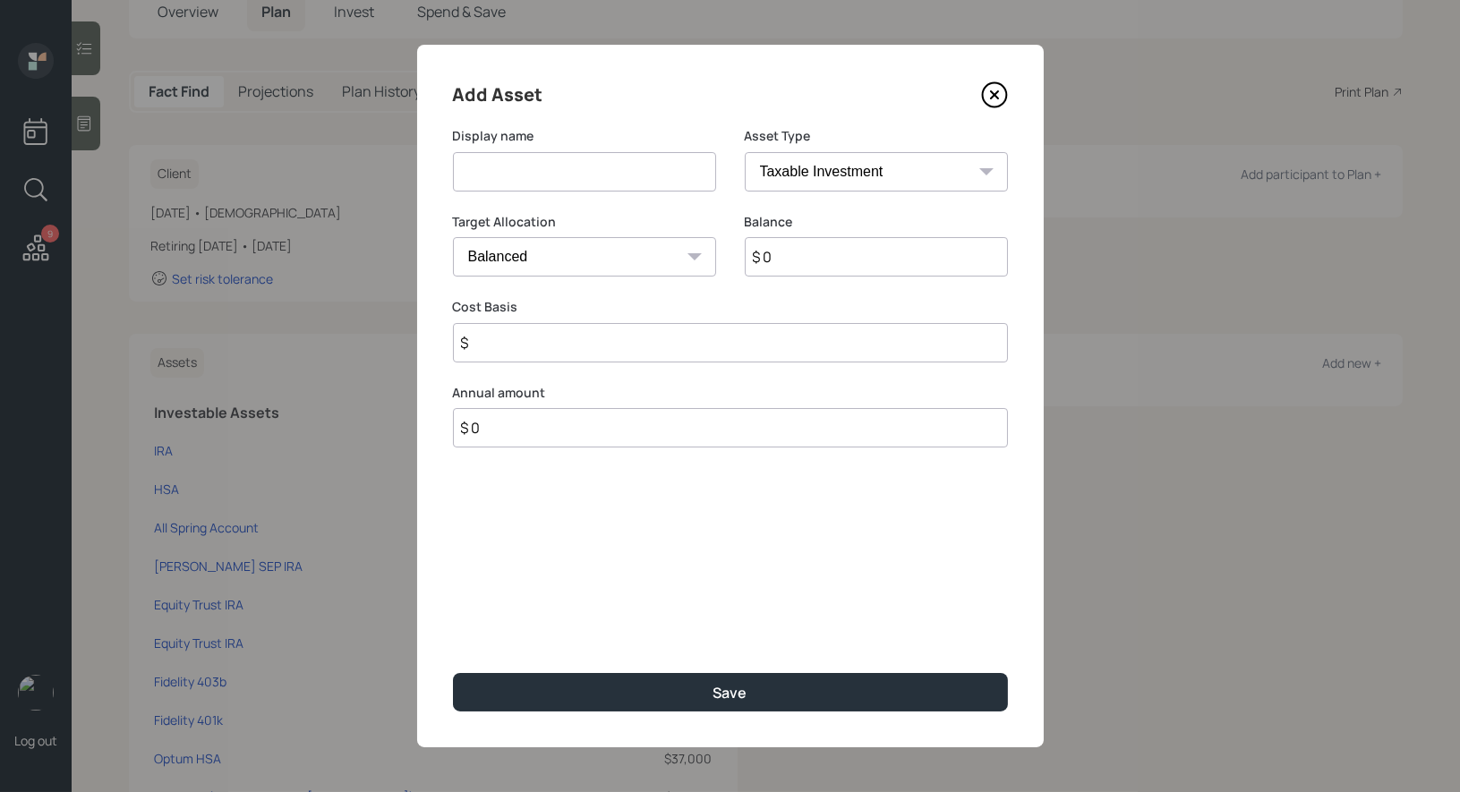
click at [537, 176] on input at bounding box center [584, 171] width 263 height 39
type input "Startups (FRP)"
click at [786, 260] on input "$ 0" at bounding box center [876, 256] width 263 height 39
type input "$ 405,000"
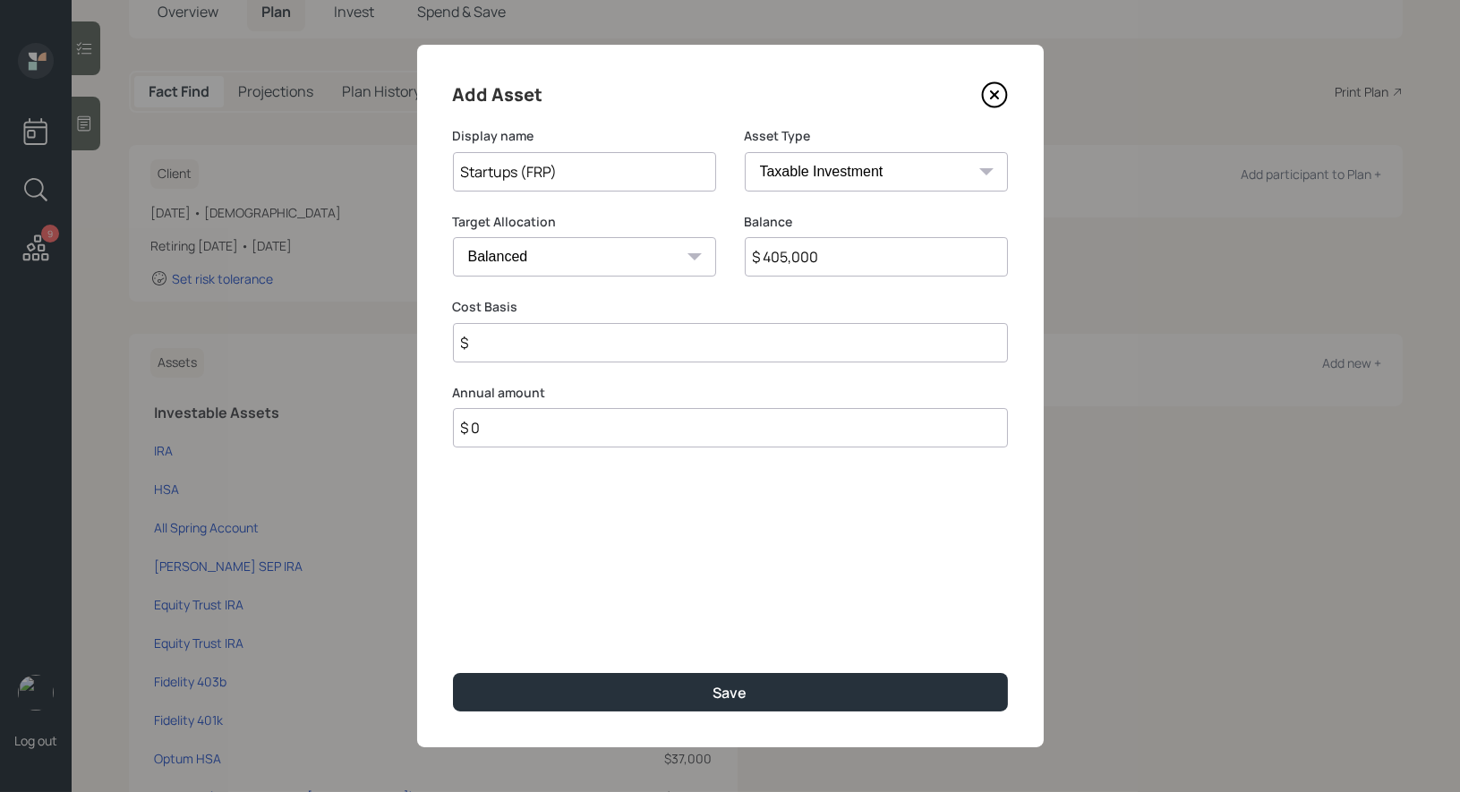
click at [613, 252] on select "Cash Conservative Balanced Aggressive" at bounding box center [584, 256] width 263 height 39
click at [809, 167] on select "SEP IRA IRA Roth IRA 401(k) Roth 401(k) 403(b) Roth 403(b) 457(b) Roth 457(b) H…" at bounding box center [876, 171] width 263 height 39
select select "emergency_fund"
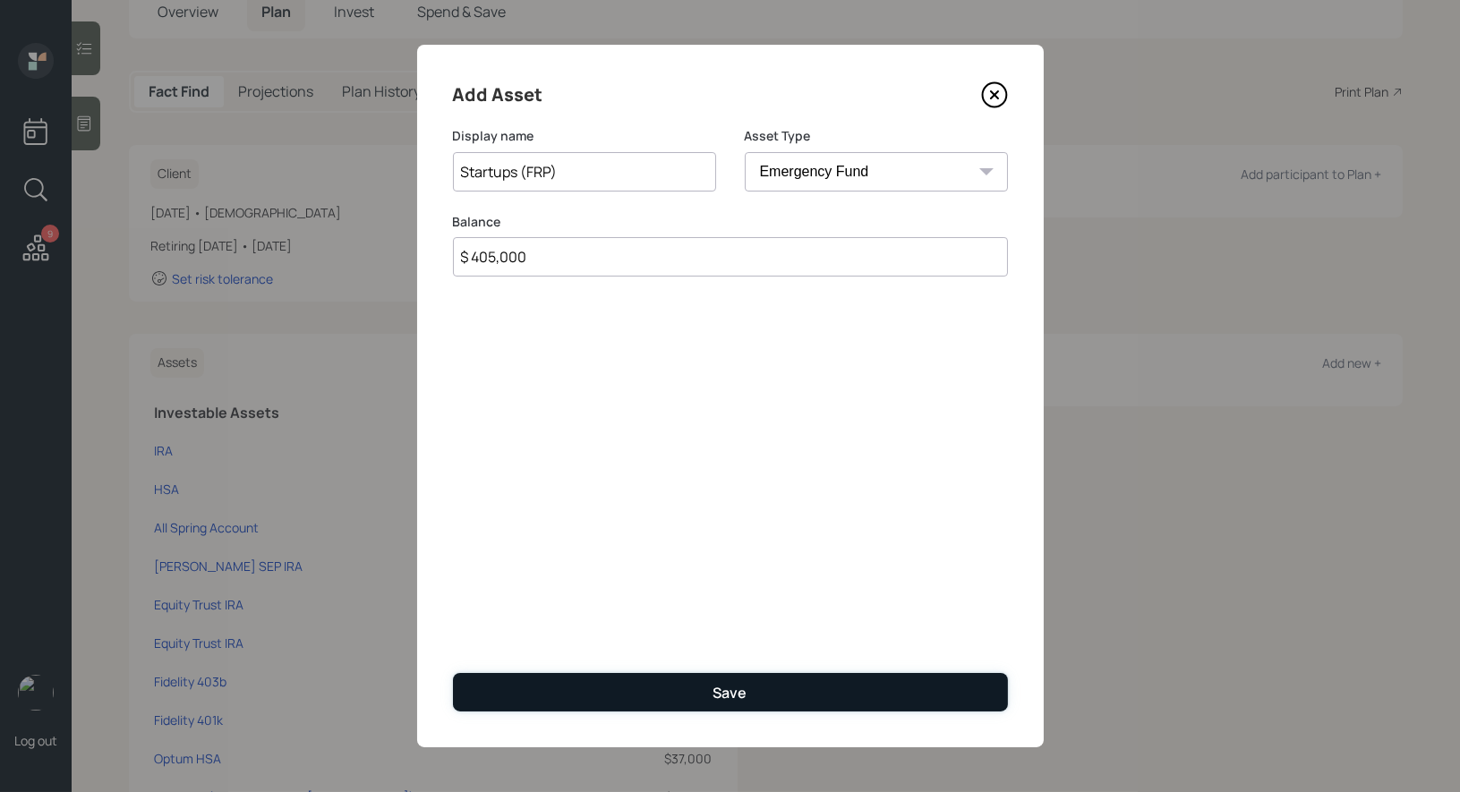
click at [590, 688] on button "Save" at bounding box center [730, 692] width 555 height 38
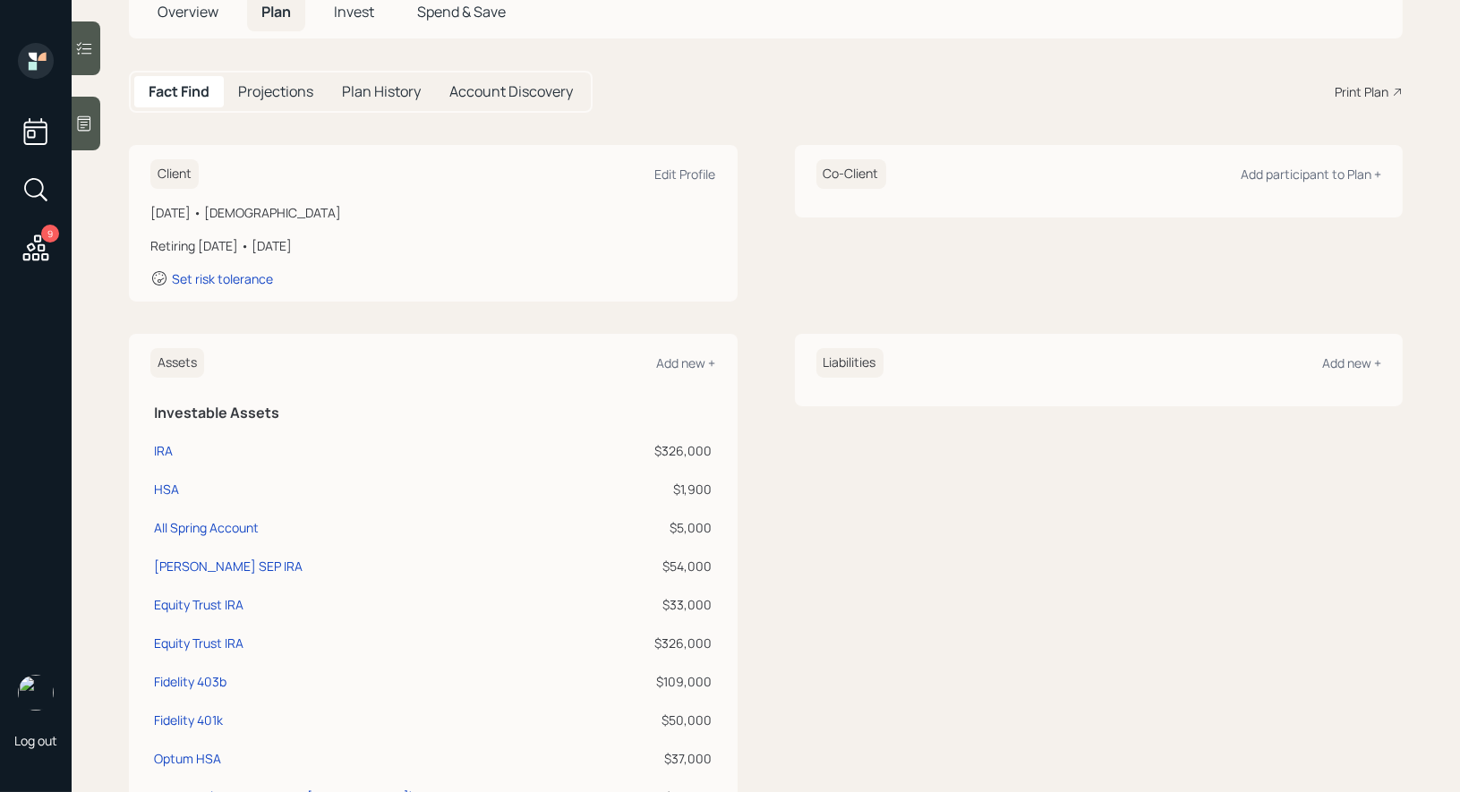
click at [678, 377] on div "Assets Add new + Investable Assets IRA $326,000 HSA $1,900 All Spring Account $…" at bounding box center [433, 600] width 609 height 533
click at [678, 350] on div "Assets Add new +" at bounding box center [433, 363] width 566 height 30
click at [677, 363] on div "Add new +" at bounding box center [686, 363] width 59 height 17
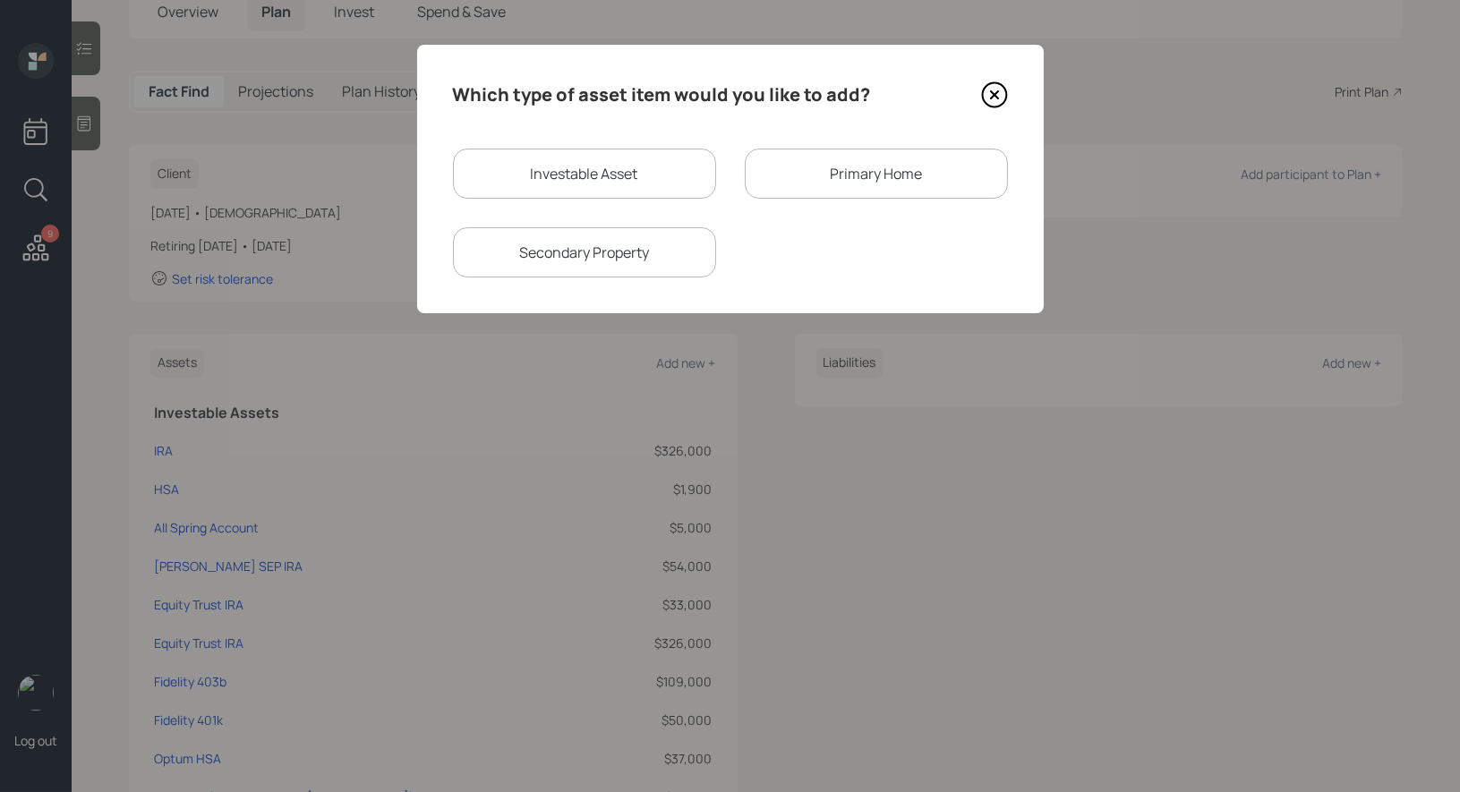
click at [538, 167] on div "Investable Asset" at bounding box center [584, 174] width 263 height 50
select select "taxable"
select select "balanced"
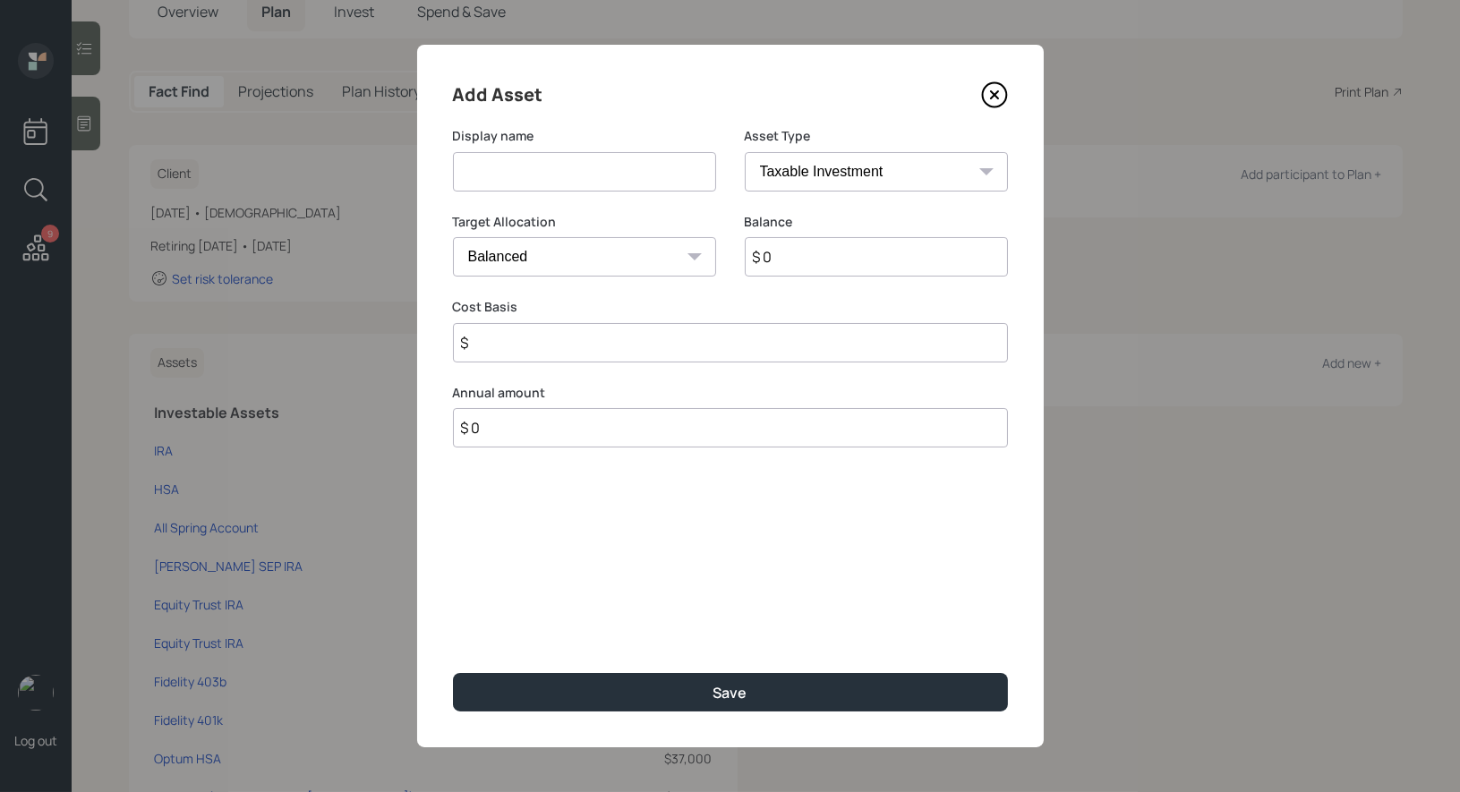
click at [538, 167] on input at bounding box center [584, 171] width 263 height 39
type input "Roth IRA"
click at [784, 261] on input "$ 0" at bounding box center [876, 256] width 263 height 39
type input "$ 14,000"
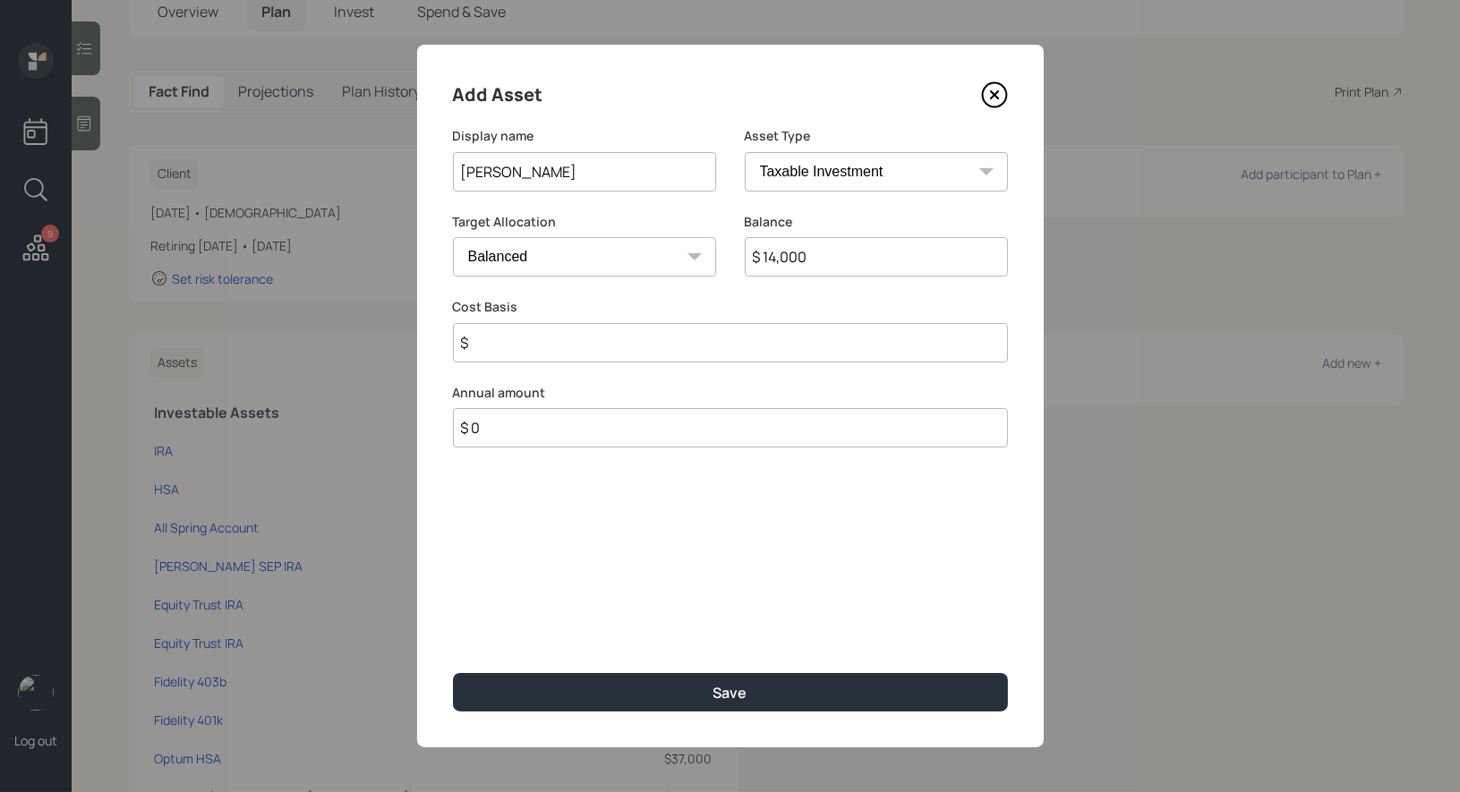
click at [633, 340] on input "$" at bounding box center [730, 342] width 555 height 39
type input "$ 0"
click at [839, 161] on select "SEP IRA IRA Roth IRA 401(k) Roth 401(k) 403(b) Roth 403(b) 457(b) Roth 457(b) H…" at bounding box center [876, 171] width 263 height 39
select select "roth_ira"
click at [592, 336] on input "$" at bounding box center [730, 342] width 555 height 39
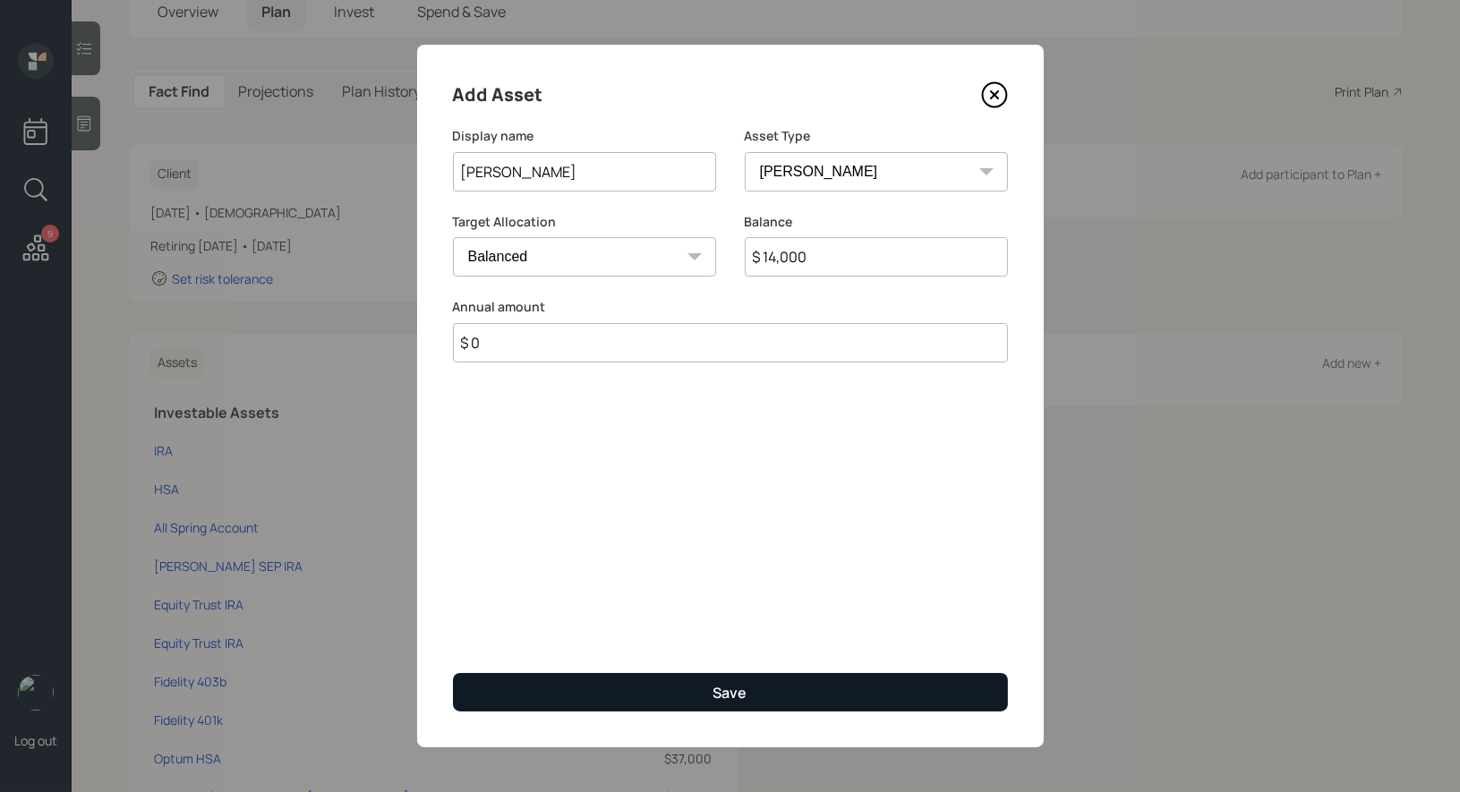
type input "$ 0"
click at [573, 701] on button "Save" at bounding box center [730, 692] width 555 height 38
